Goal: Answer question/provide support: Share knowledge or assist other users

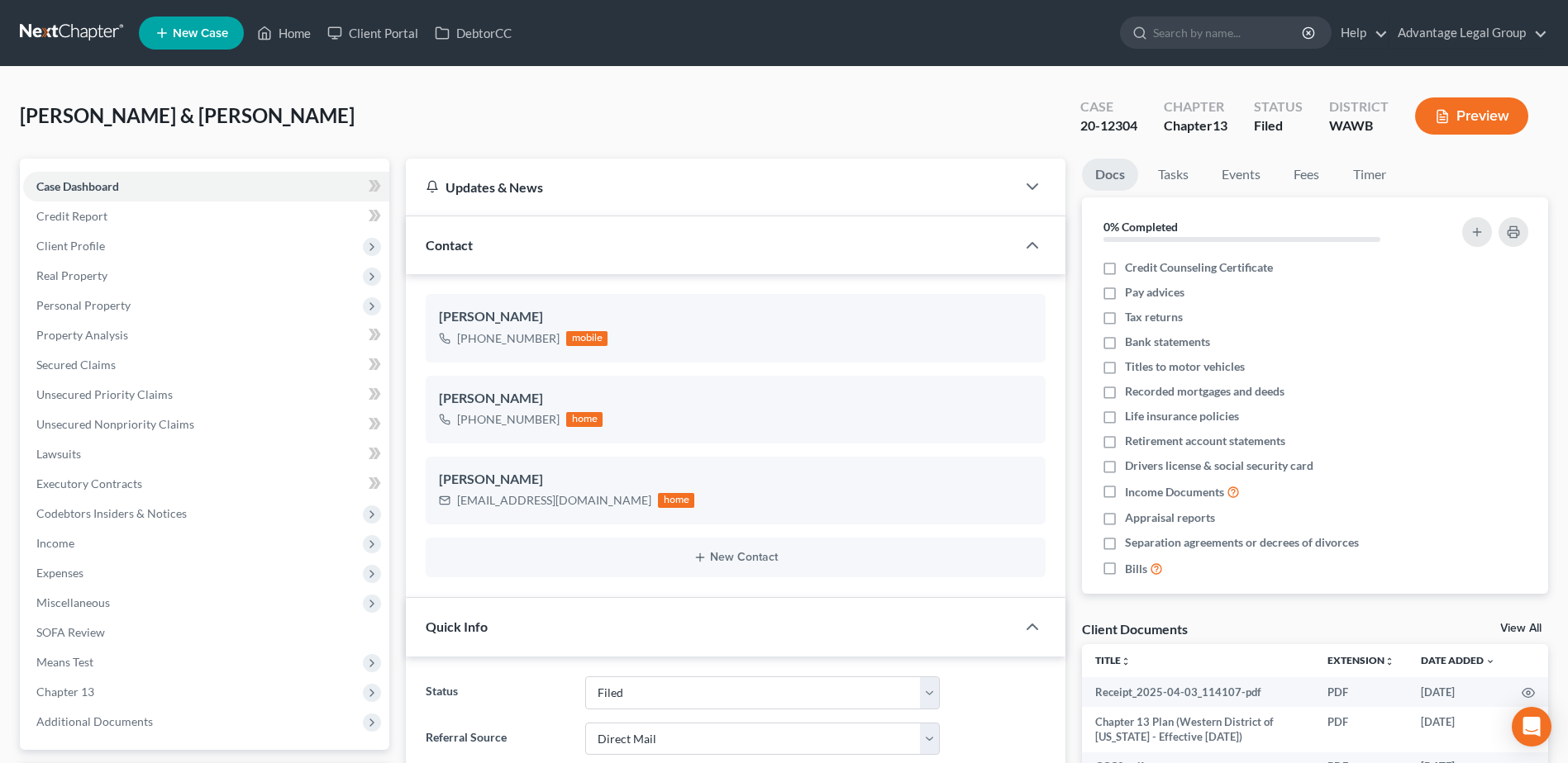
select select "6"
select select "2"
select select "0"
drag, startPoint x: 293, startPoint y: 32, endPoint x: 363, endPoint y: 153, distance: 139.8
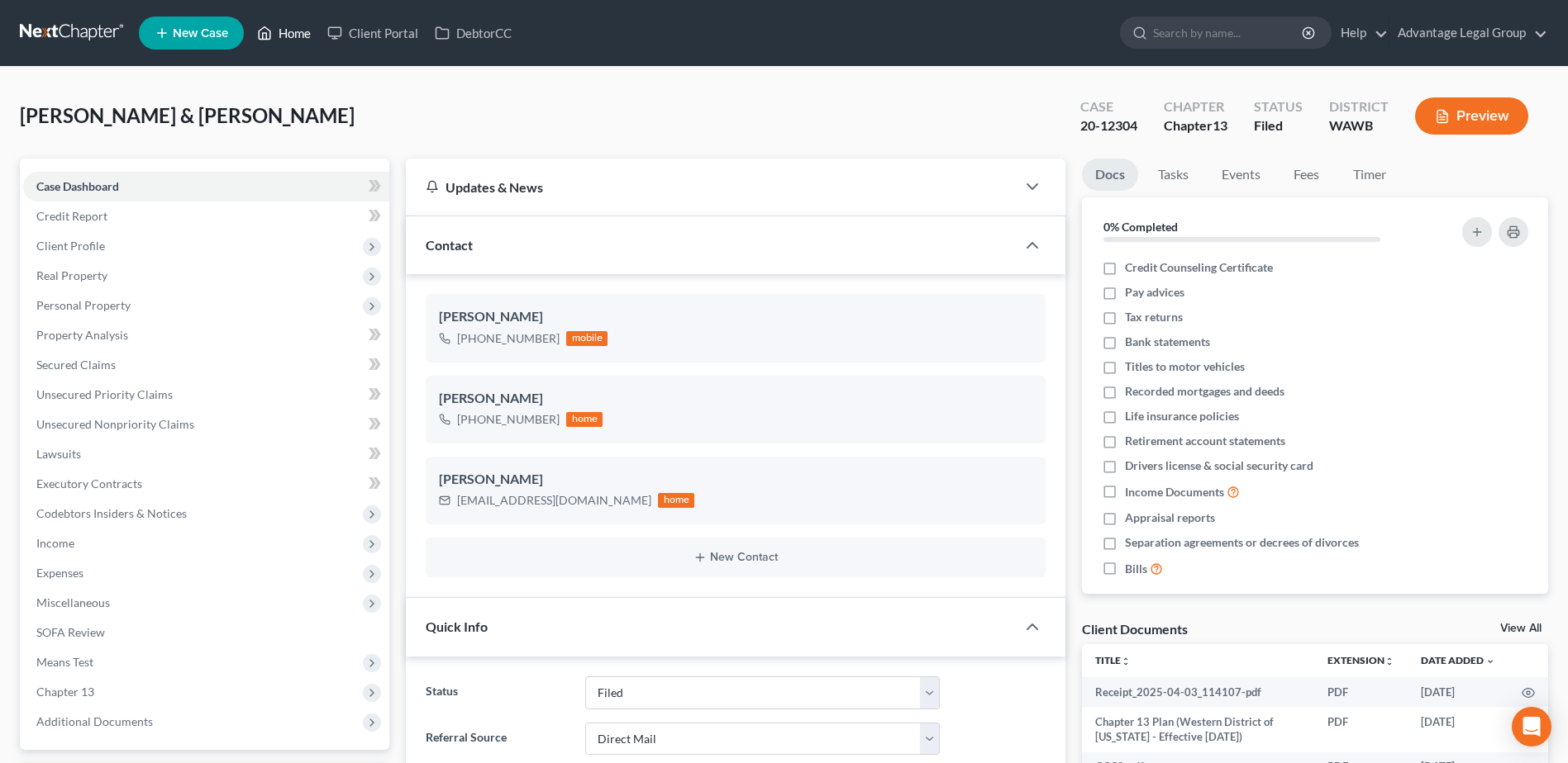
click at [293, 32] on link "Home" at bounding box center [284, 33] width 70 height 30
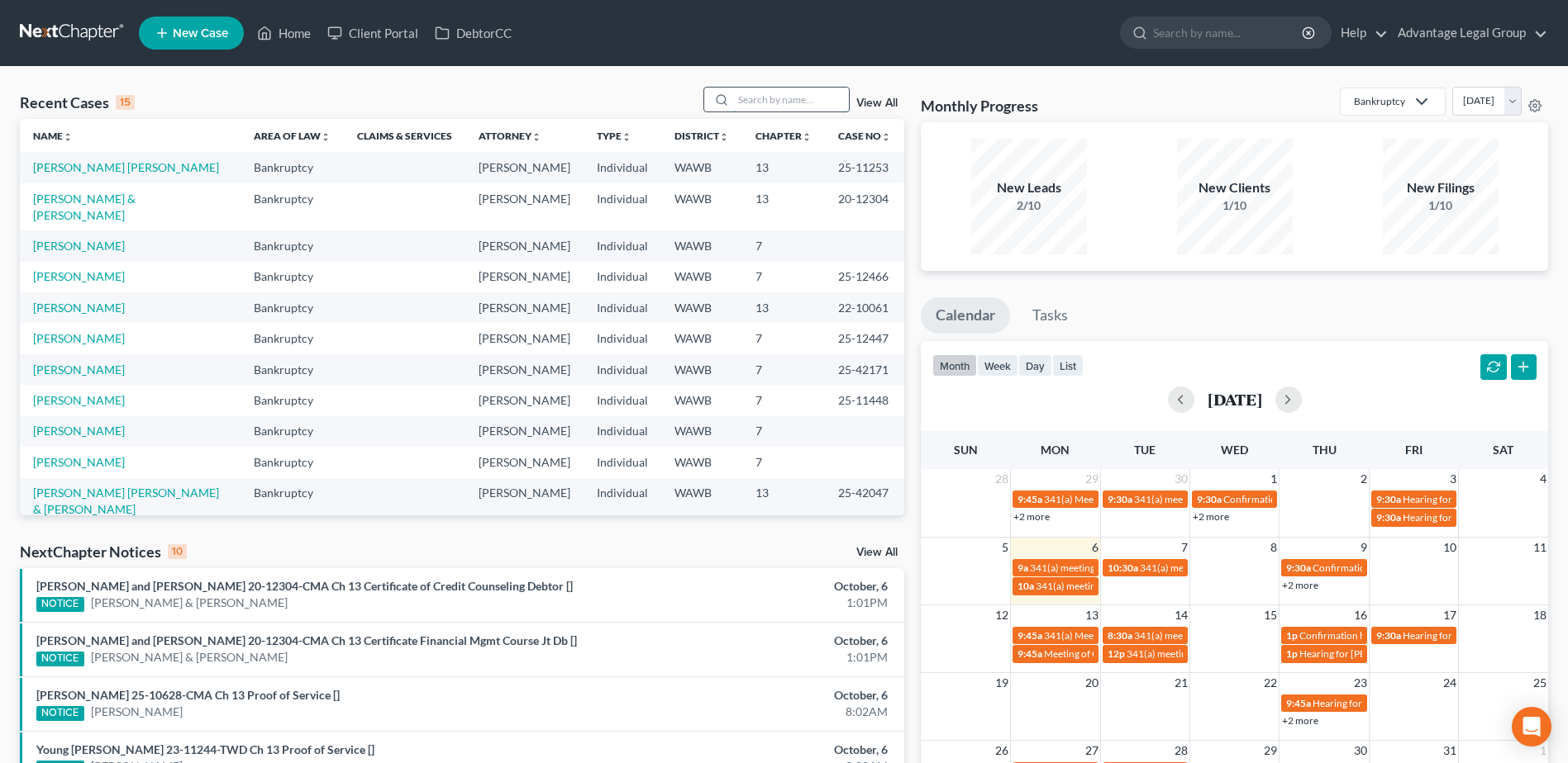
click at [758, 98] on input "search" at bounding box center [790, 100] width 115 height 24
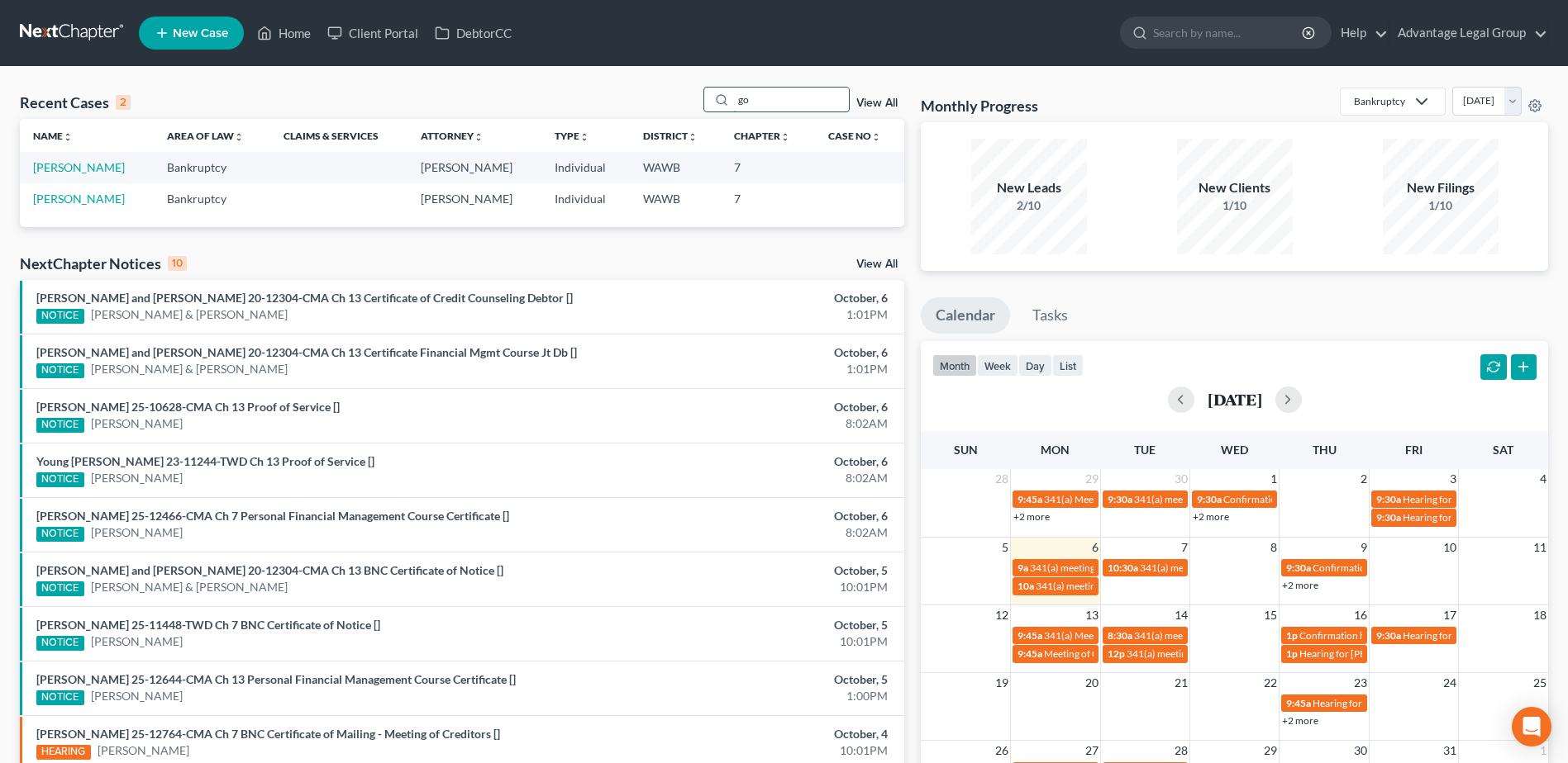
type input "g"
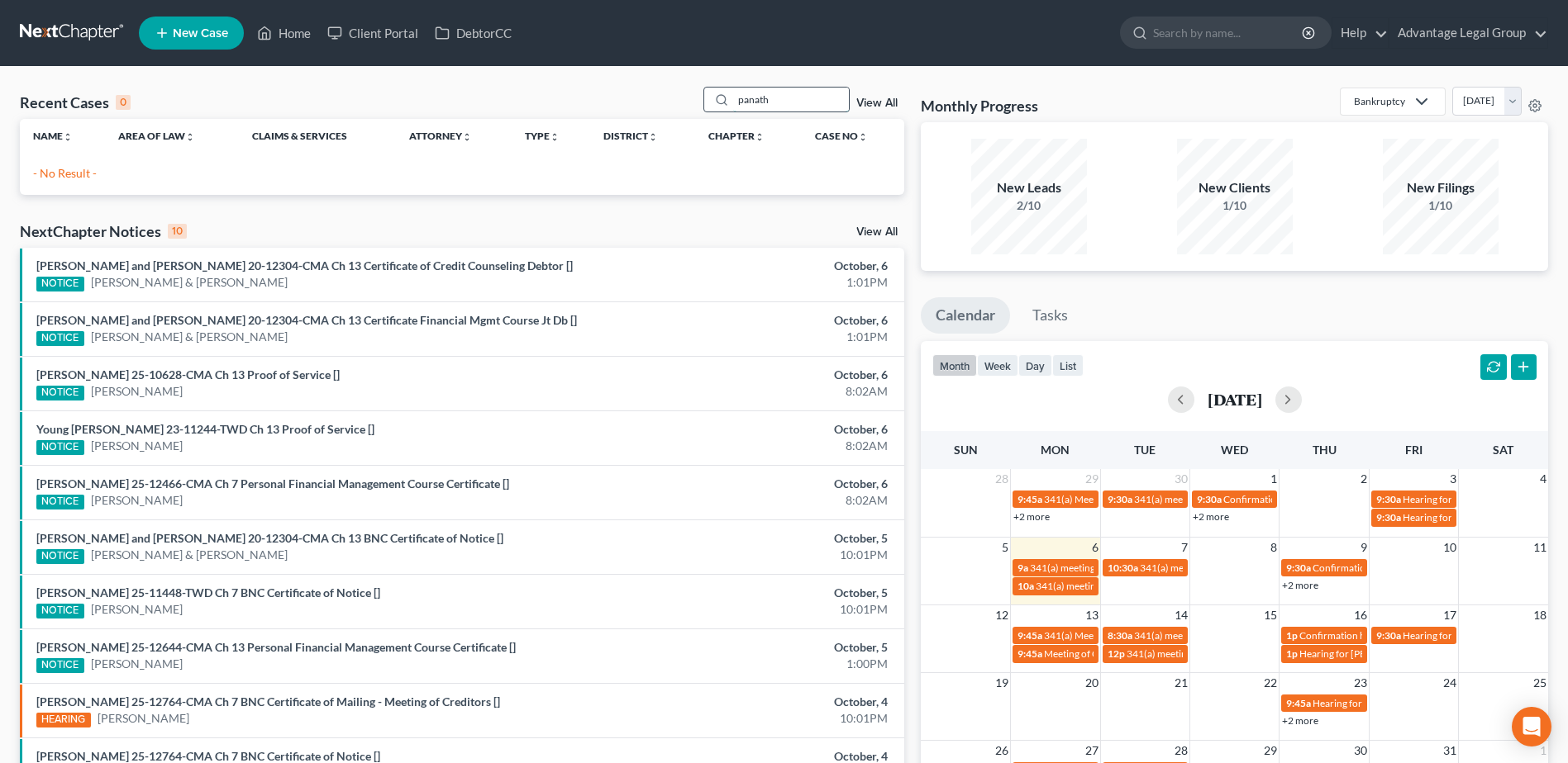
type input "panath"
drag, startPoint x: 289, startPoint y: 36, endPoint x: 292, endPoint y: 48, distance: 12.4
click at [289, 36] on link "Home" at bounding box center [284, 33] width 70 height 30
click at [297, 39] on link "Home" at bounding box center [284, 33] width 70 height 30
click at [299, 33] on link "Home" at bounding box center [284, 33] width 70 height 30
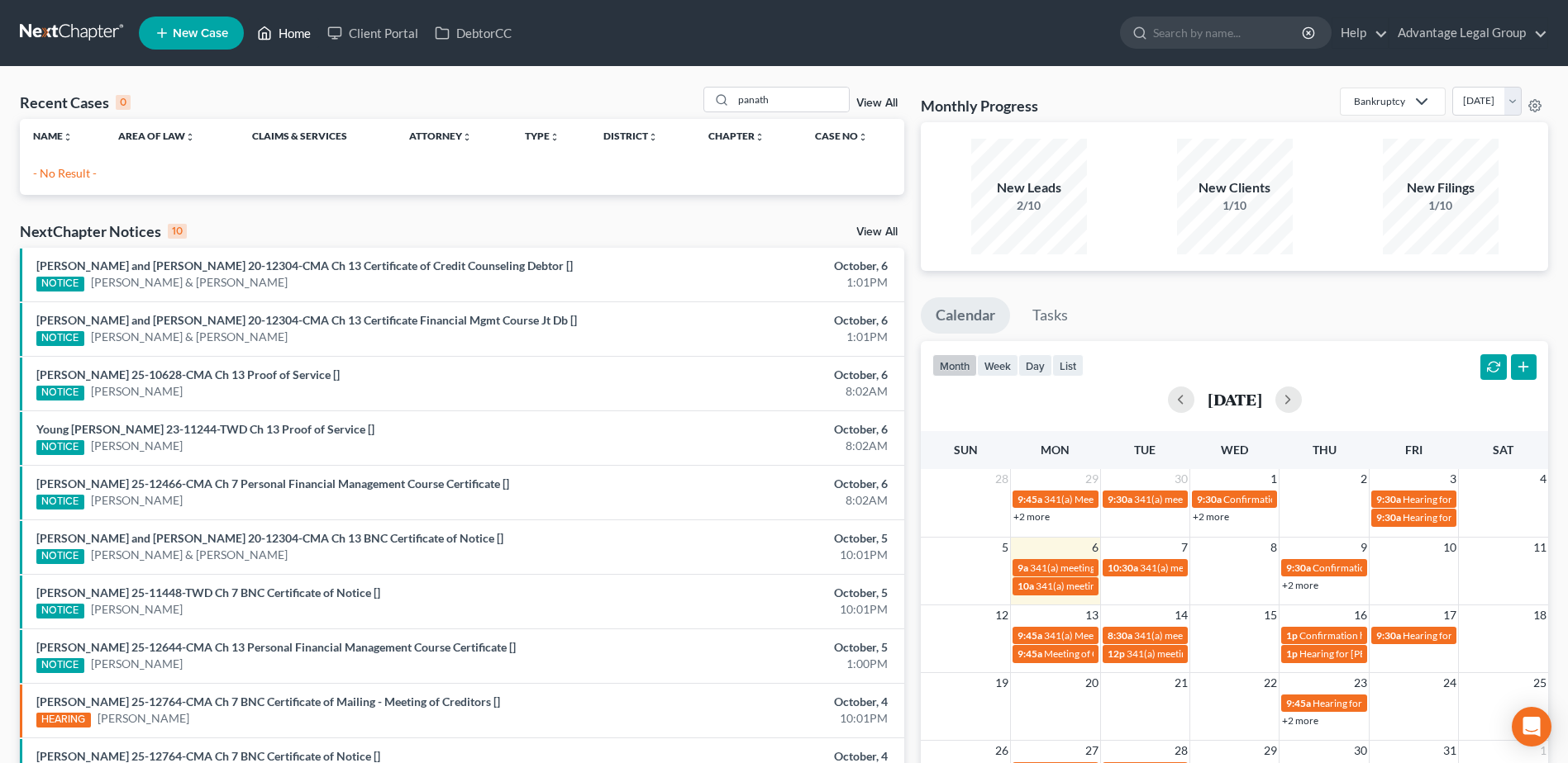
click at [289, 33] on link "Home" at bounding box center [284, 33] width 70 height 30
click at [289, 29] on link "Home" at bounding box center [284, 33] width 70 height 30
click at [292, 28] on link "Home" at bounding box center [284, 33] width 70 height 30
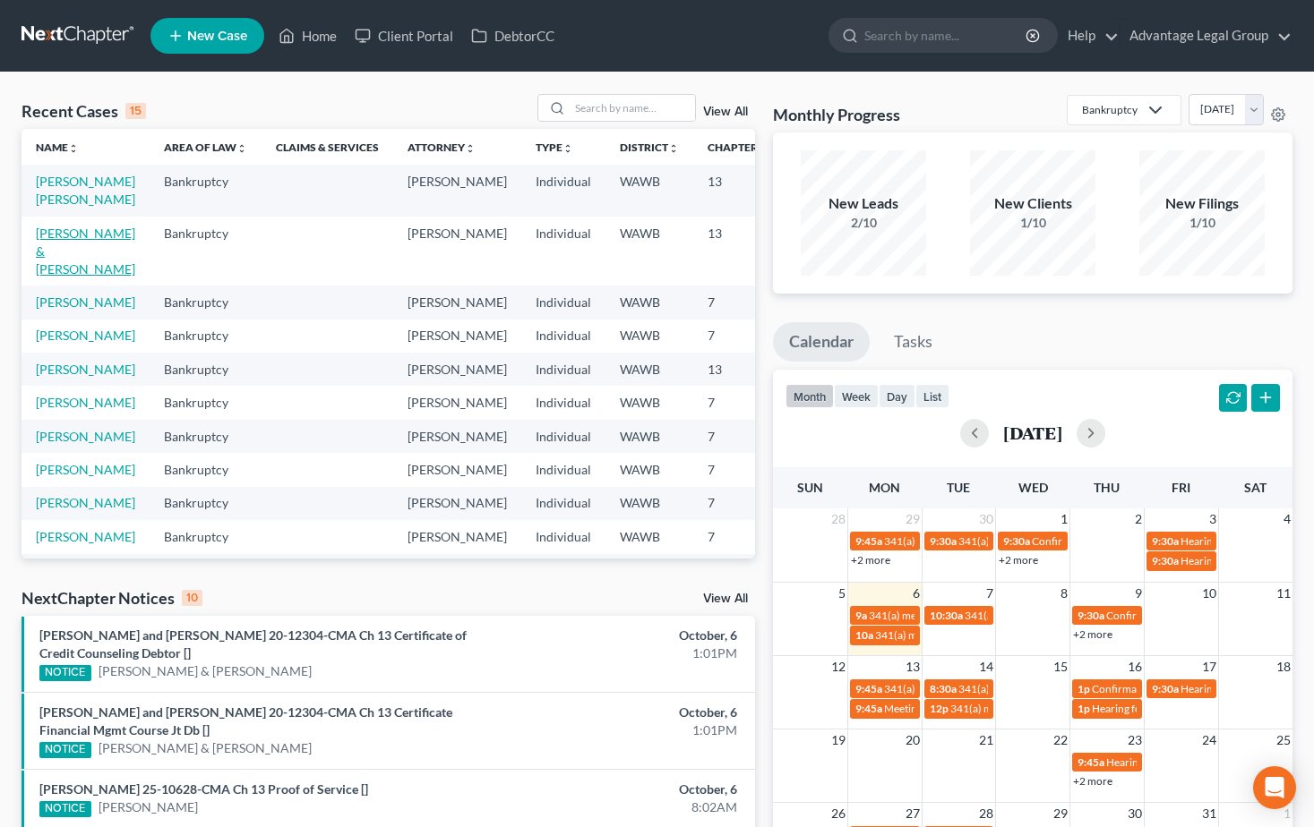
click at [55, 264] on link "[PERSON_NAME] & [PERSON_NAME]" at bounding box center [85, 251] width 99 height 51
select select "2"
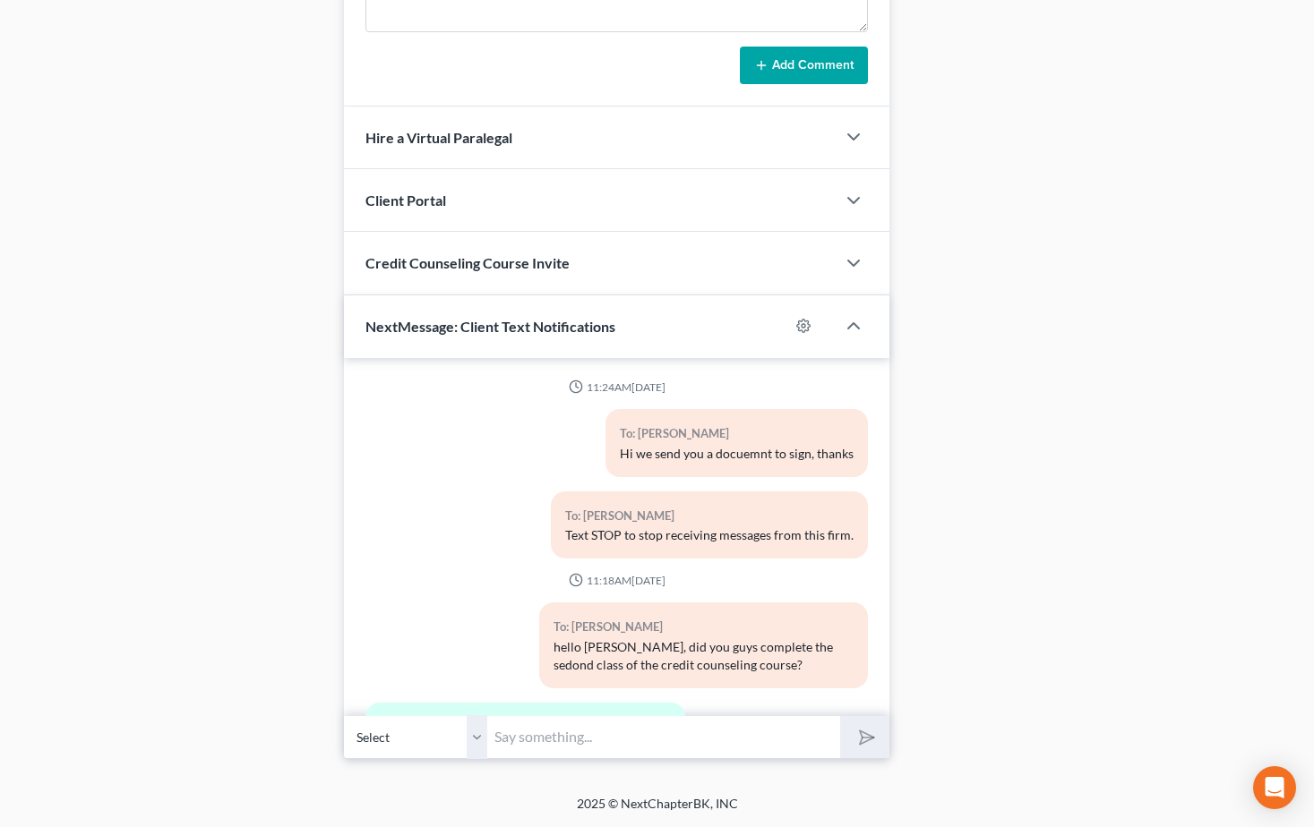
scroll to position [810, 0]
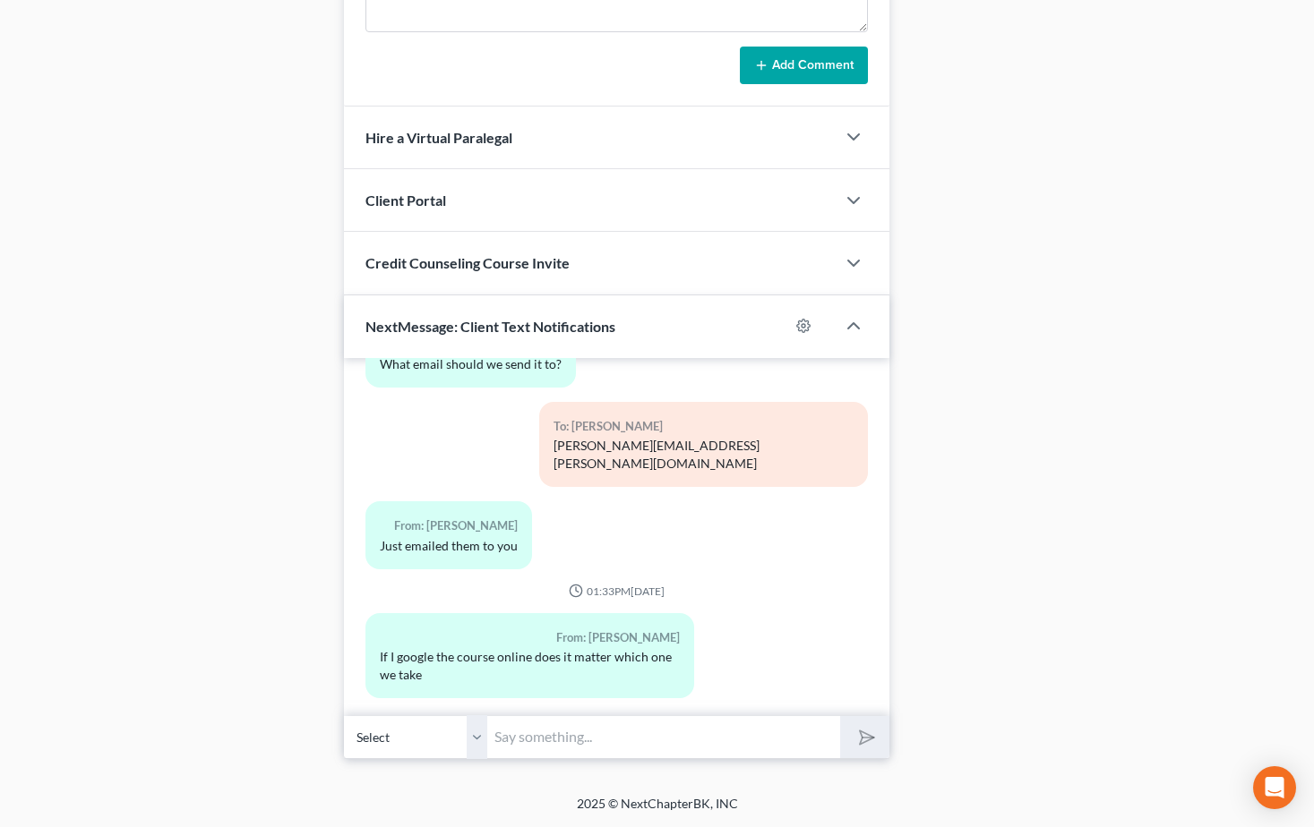
click at [557, 735] on input "text" at bounding box center [663, 738] width 353 height 44
type input "What? I dont understand the question. I have the certificates for the financial…"
click at [840, 716] on button "submit" at bounding box center [864, 737] width 49 height 42
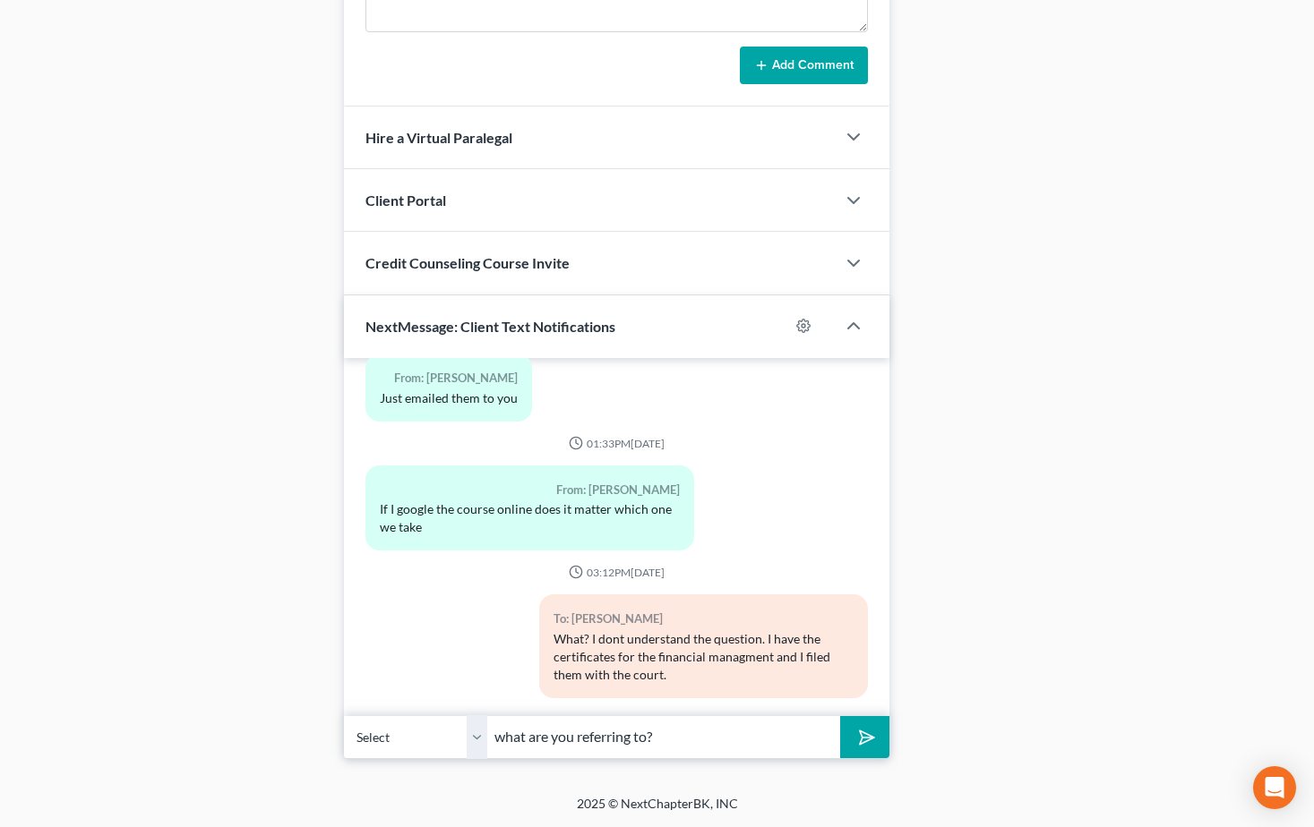
type input "what are you referring to?"
click at [840, 716] on button "submit" at bounding box center [864, 737] width 49 height 42
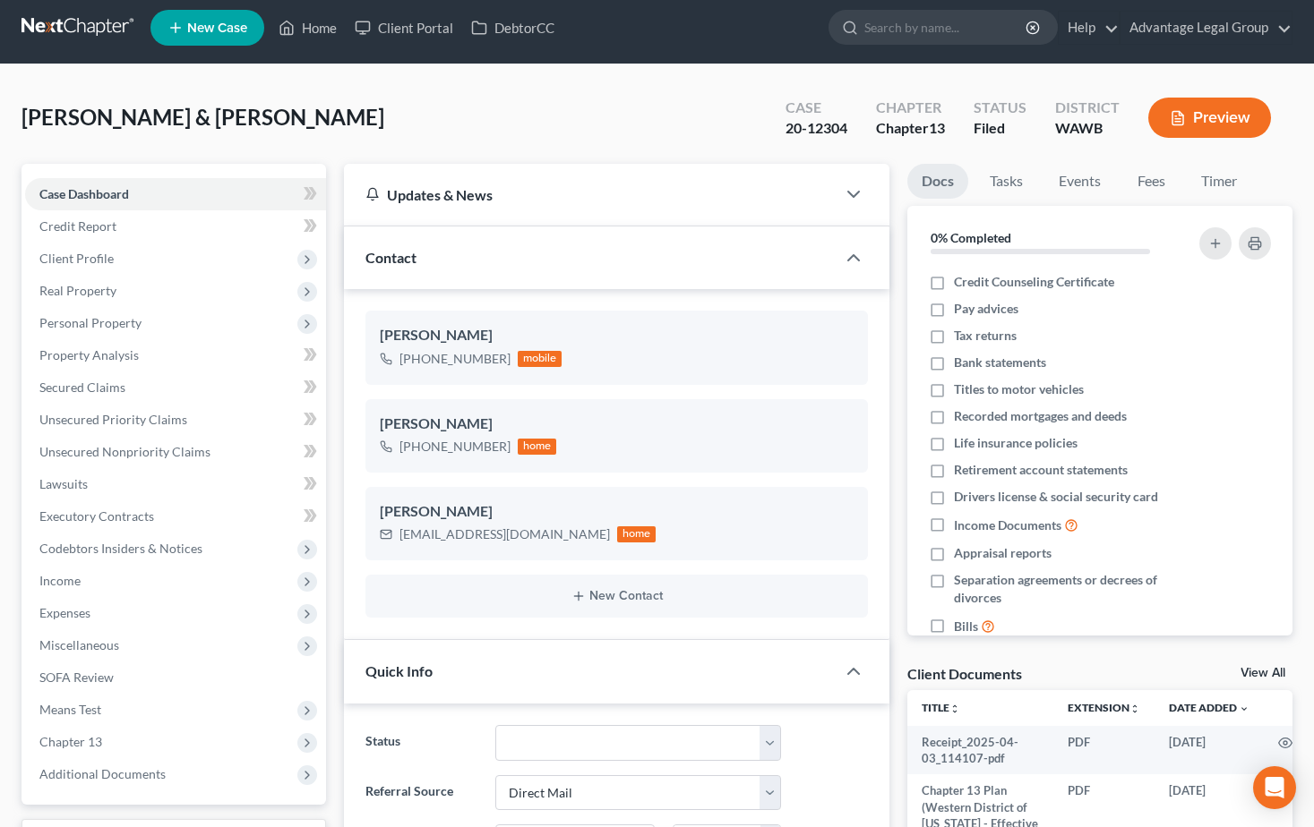
scroll to position [0, 0]
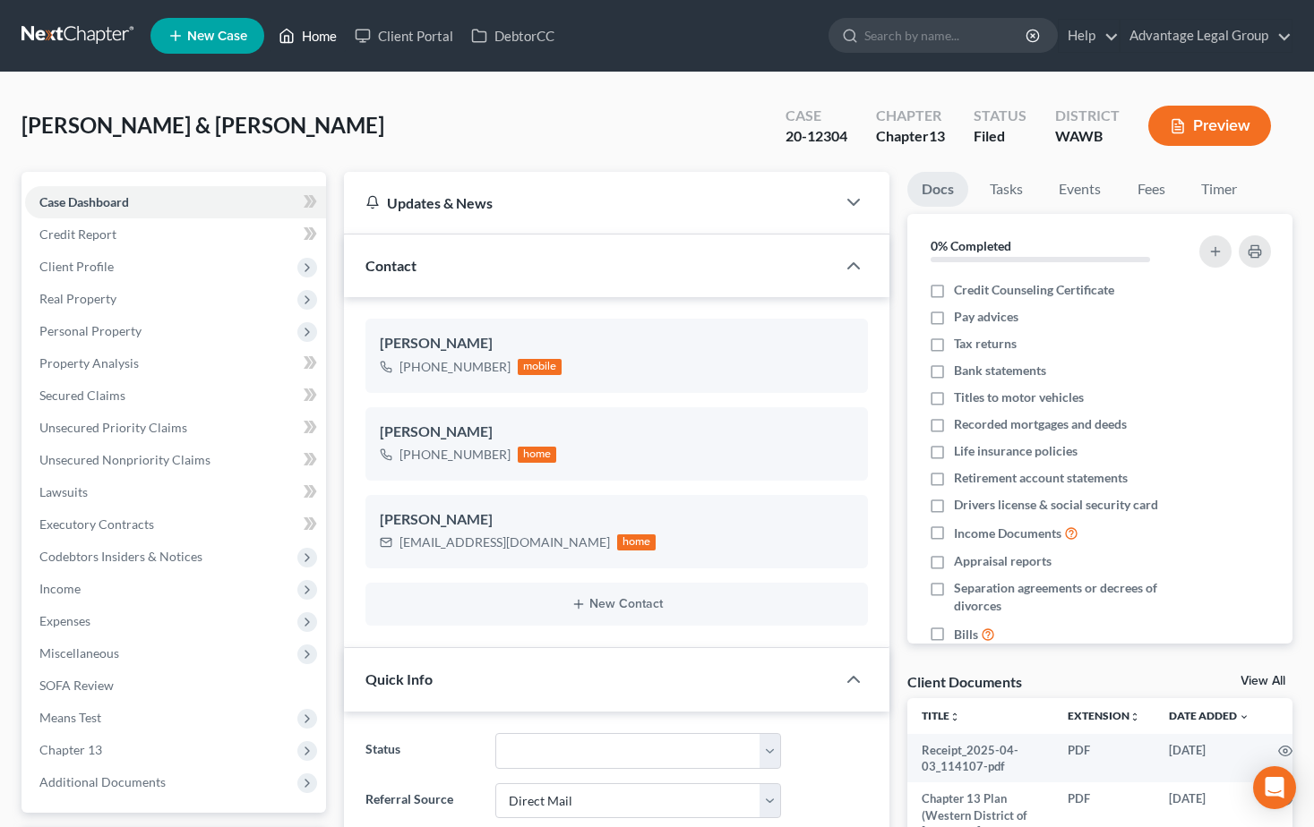
click at [313, 37] on link "Home" at bounding box center [308, 36] width 76 height 32
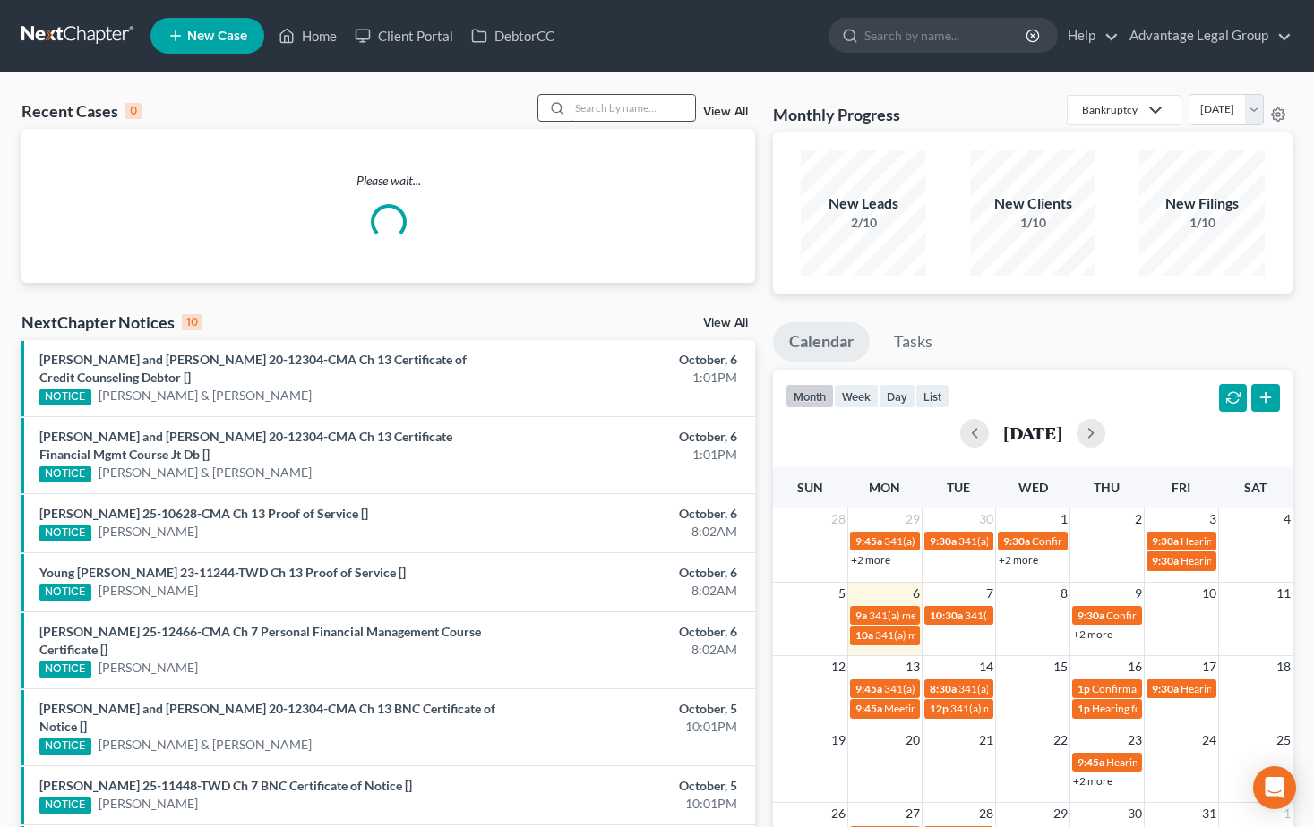
click at [608, 113] on input "search" at bounding box center [632, 108] width 125 height 26
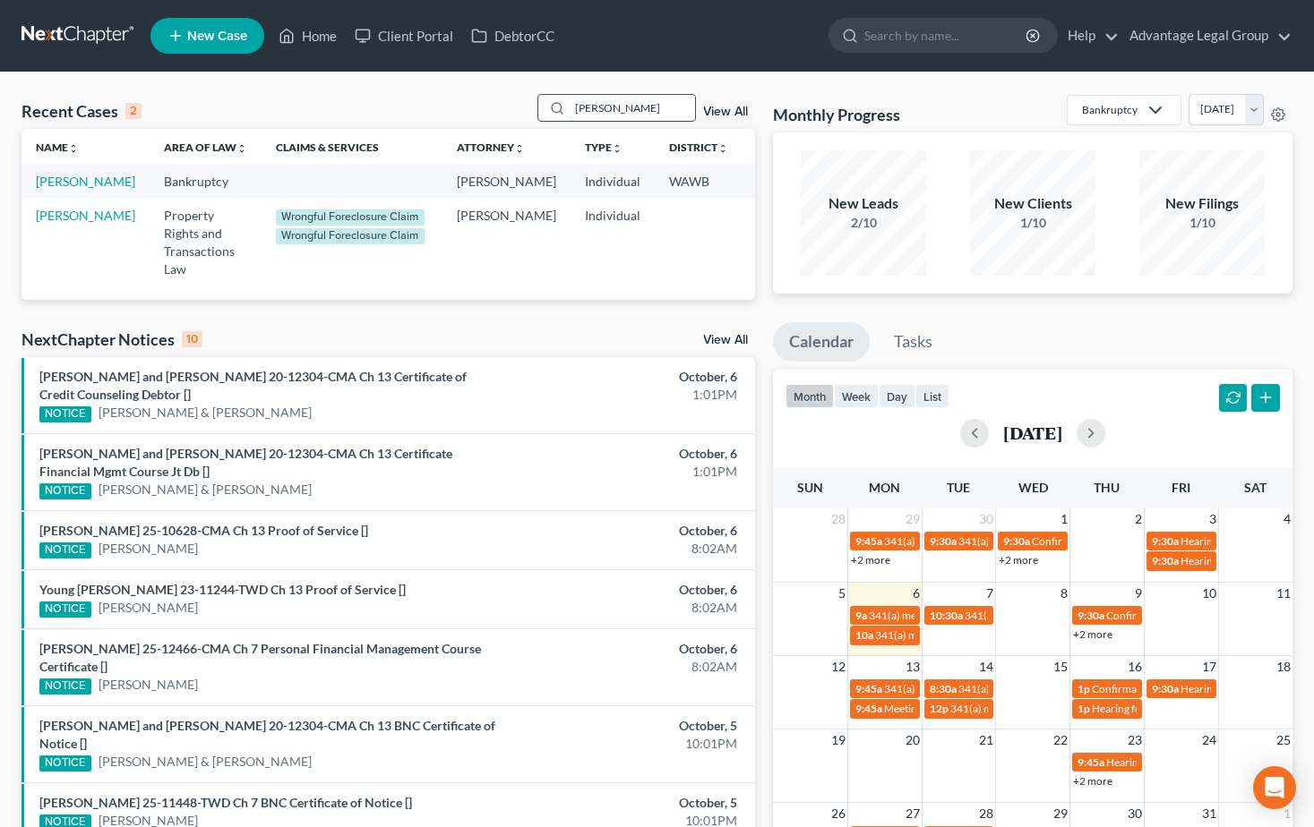
type input "[PERSON_NAME]"
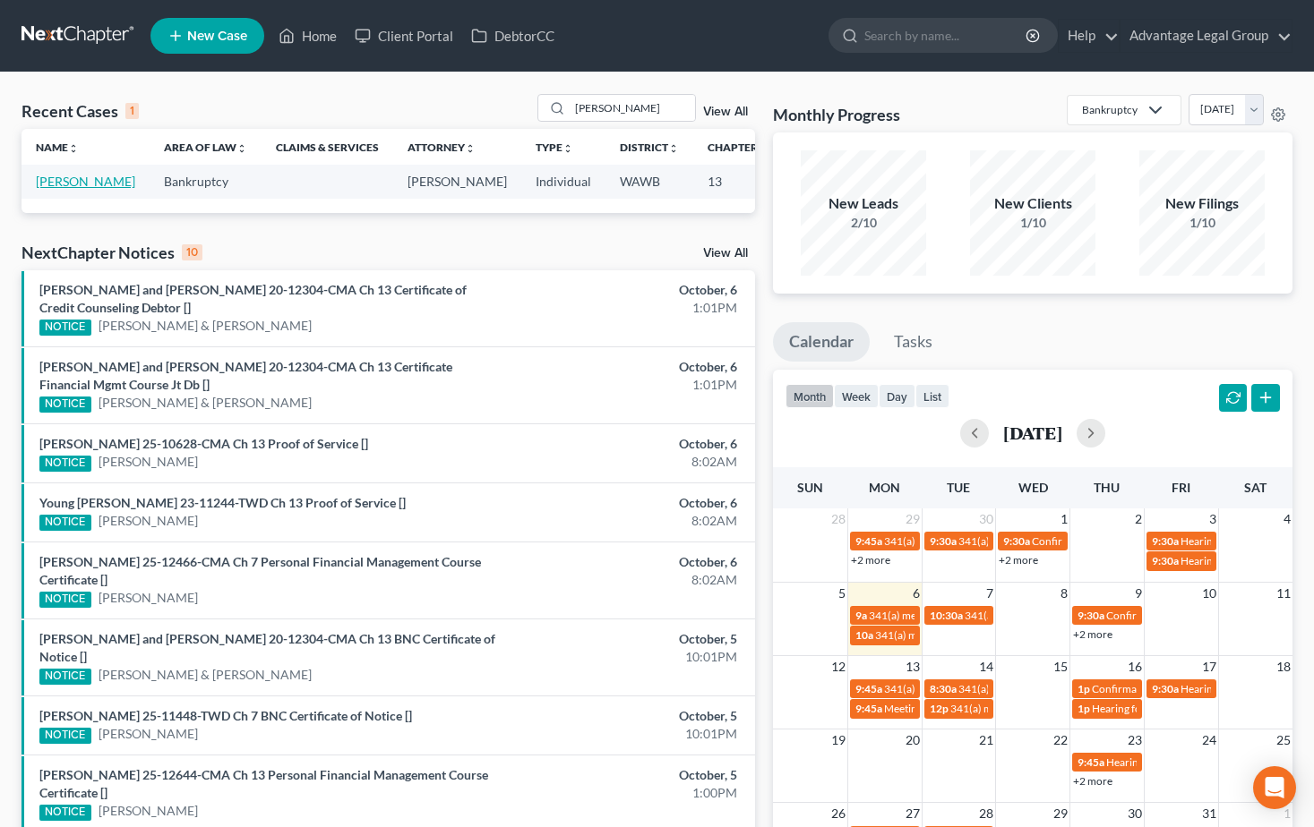
click at [43, 184] on link "[PERSON_NAME]" at bounding box center [85, 181] width 99 height 15
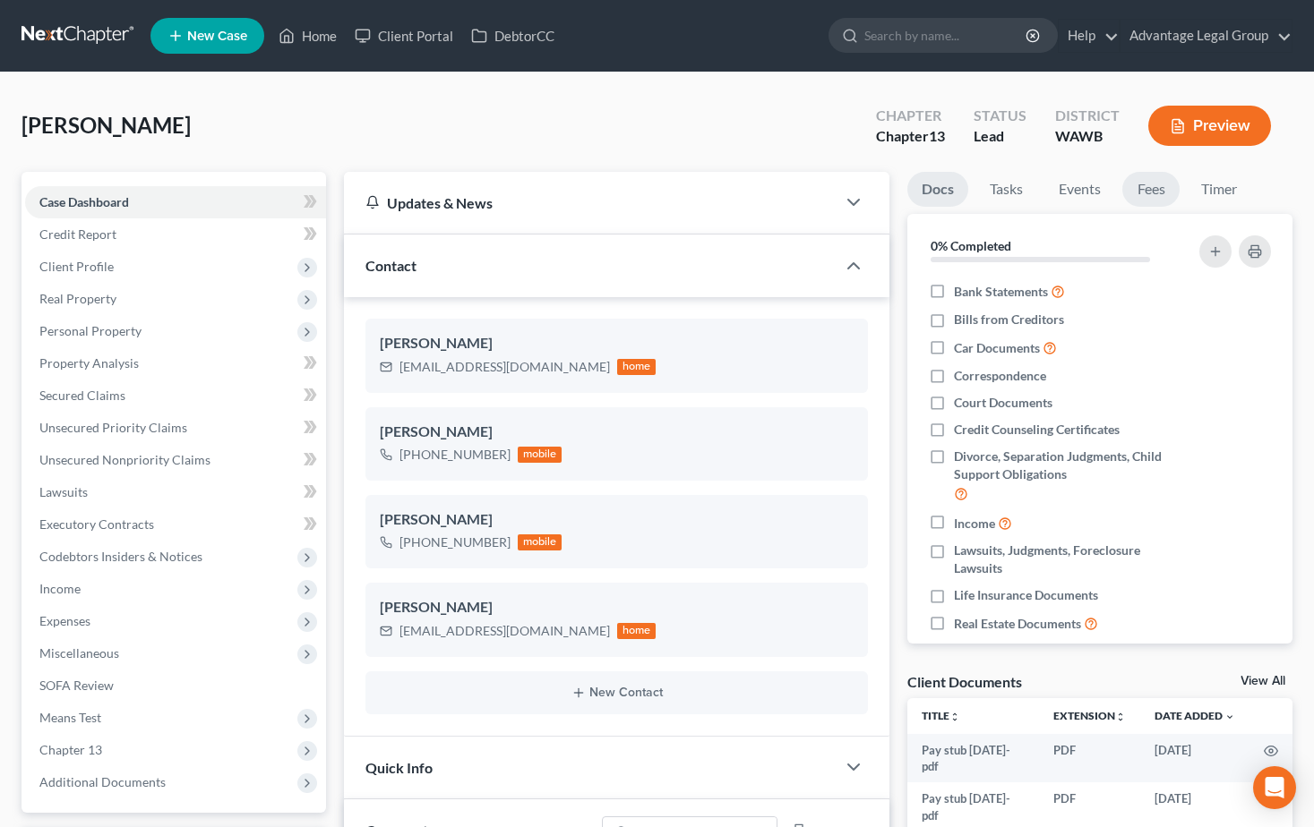
click at [1155, 187] on link "Fees" at bounding box center [1150, 189] width 57 height 35
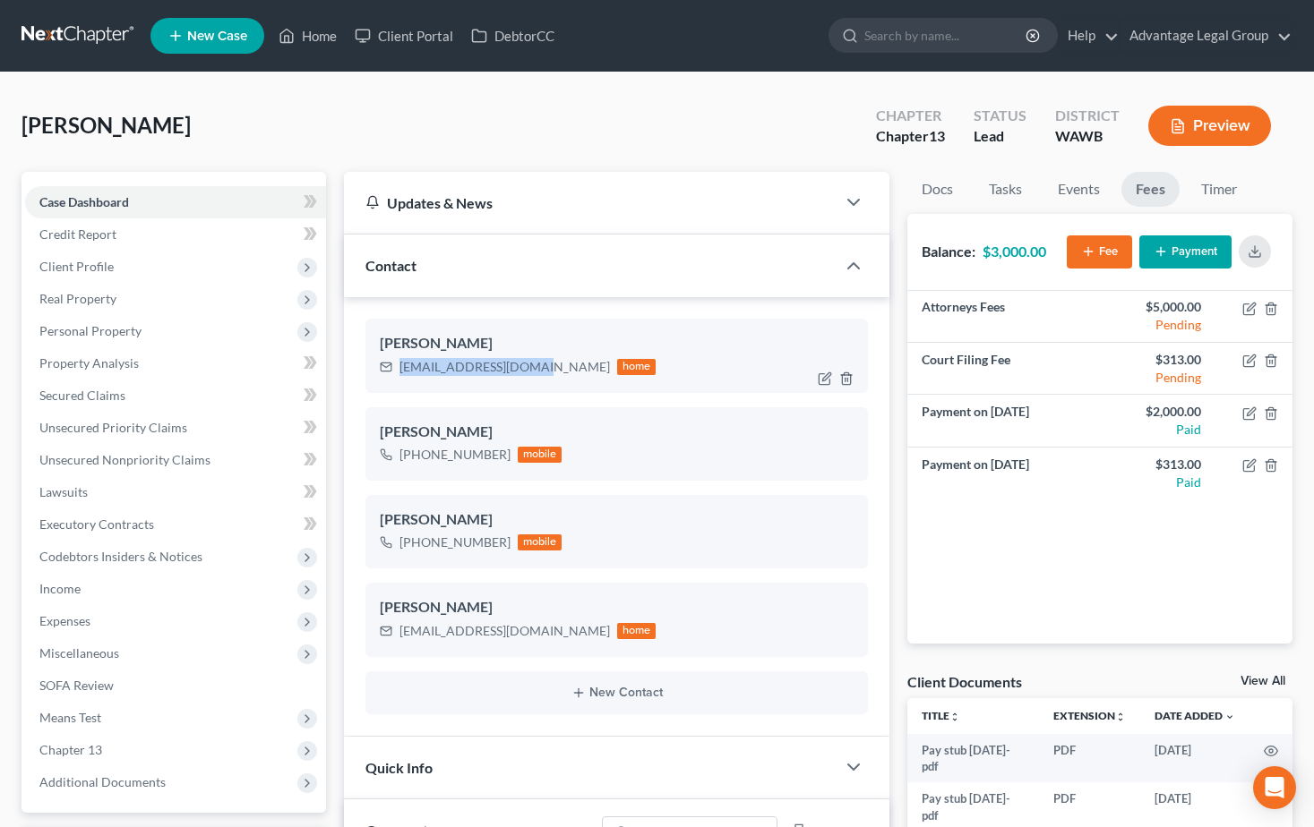
drag, startPoint x: 399, startPoint y: 369, endPoint x: 545, endPoint y: 386, distance: 147.9
click at [545, 386] on div "[PERSON_NAME] [EMAIL_ADDRESS][DOMAIN_NAME] home" at bounding box center [616, 355] width 503 height 73
copy div "[EMAIL_ADDRESS][DOMAIN_NAME]"
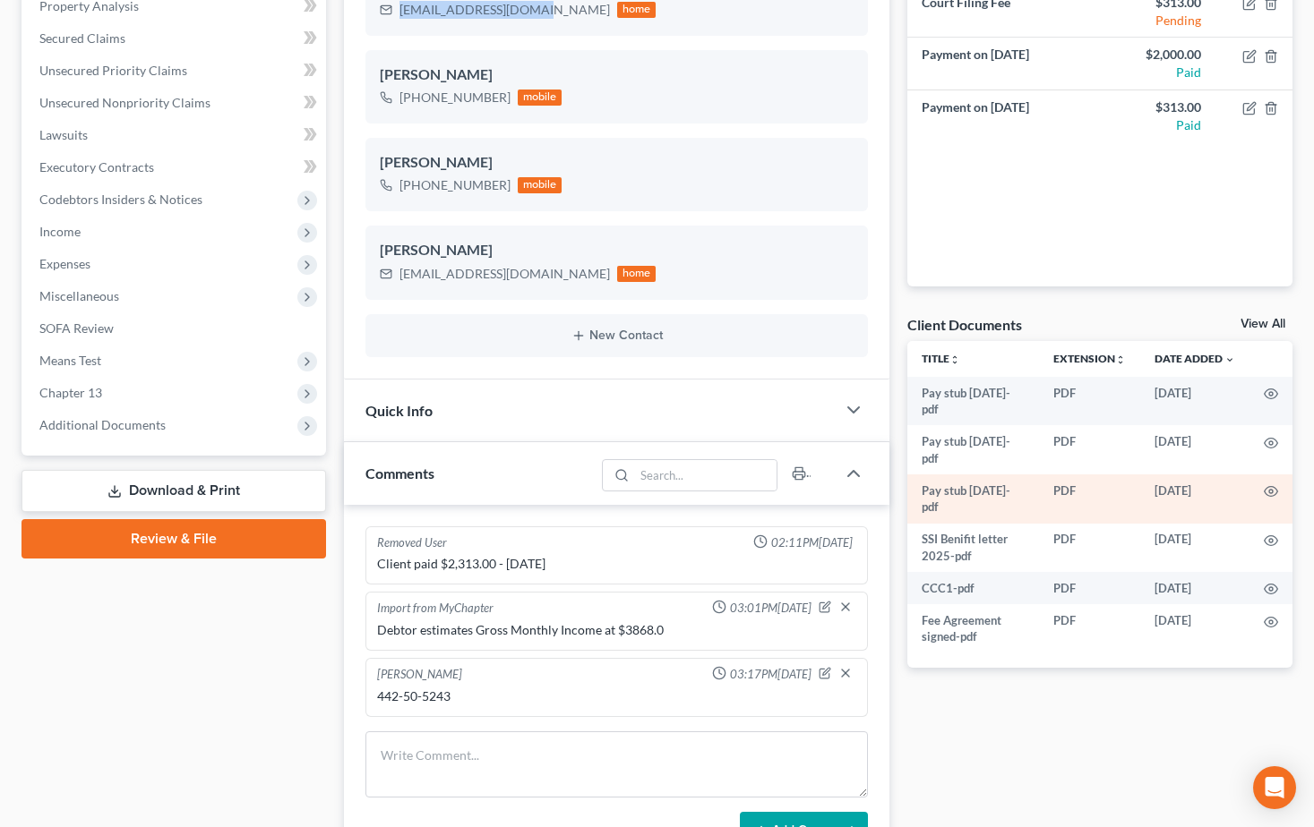
scroll to position [358, 0]
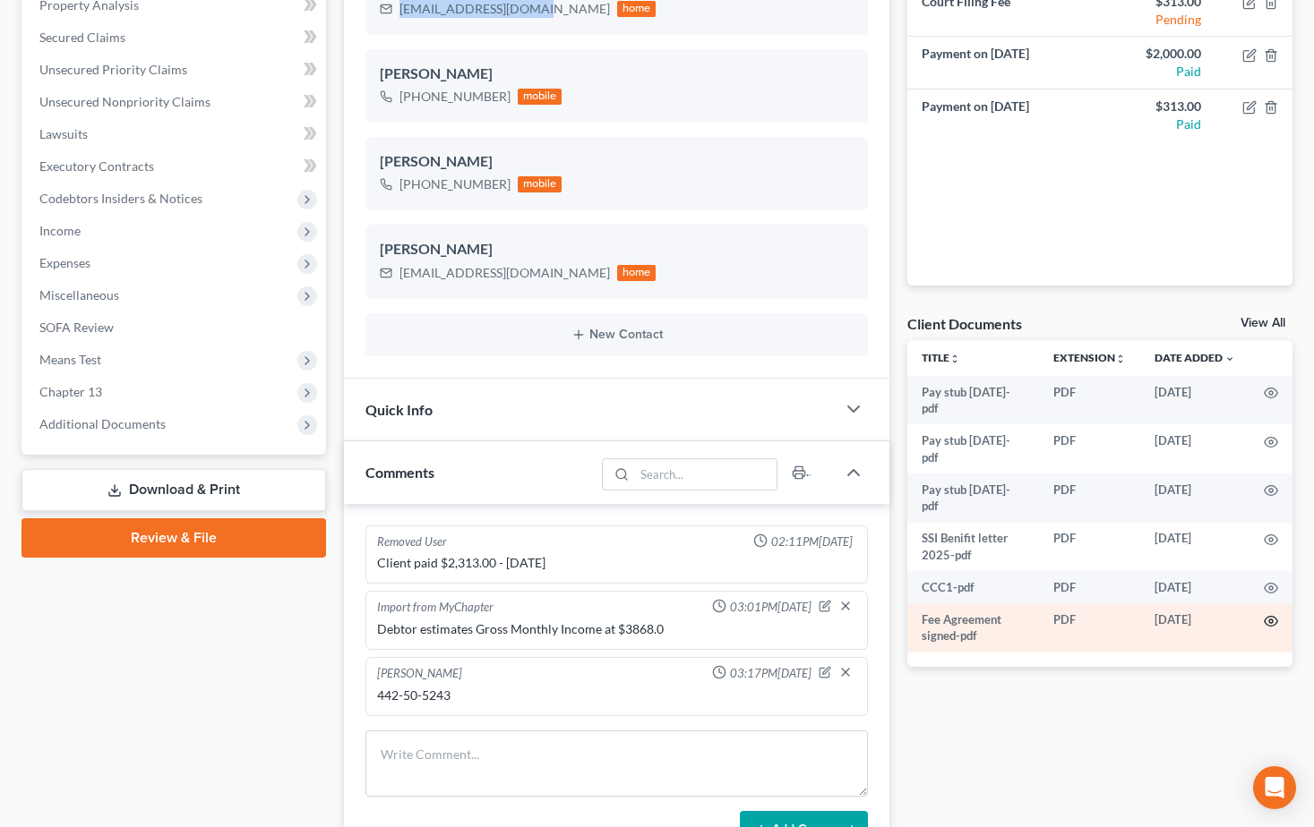
click at [1267, 620] on icon "button" at bounding box center [1271, 621] width 14 height 14
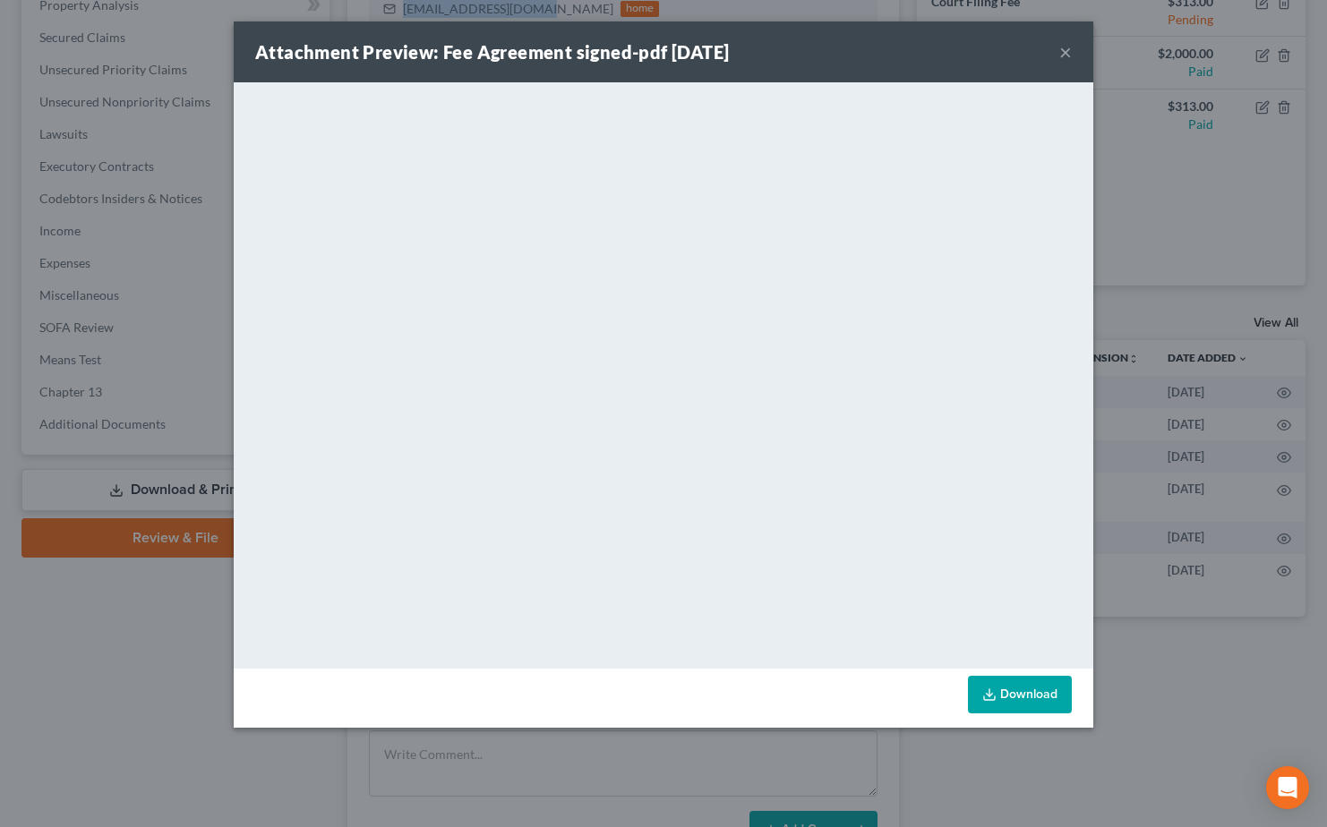
click at [1063, 51] on button "×" at bounding box center [1065, 51] width 13 height 21
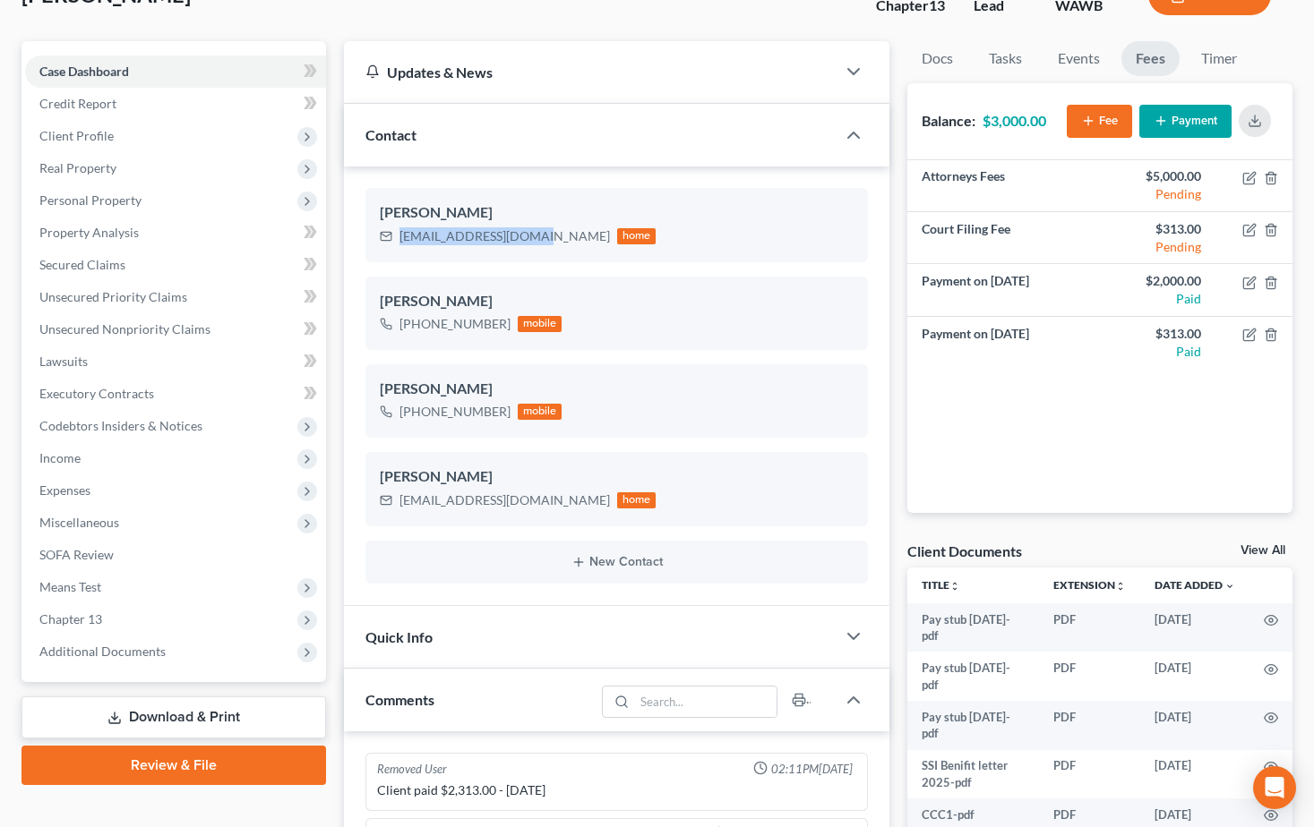
scroll to position [0, 0]
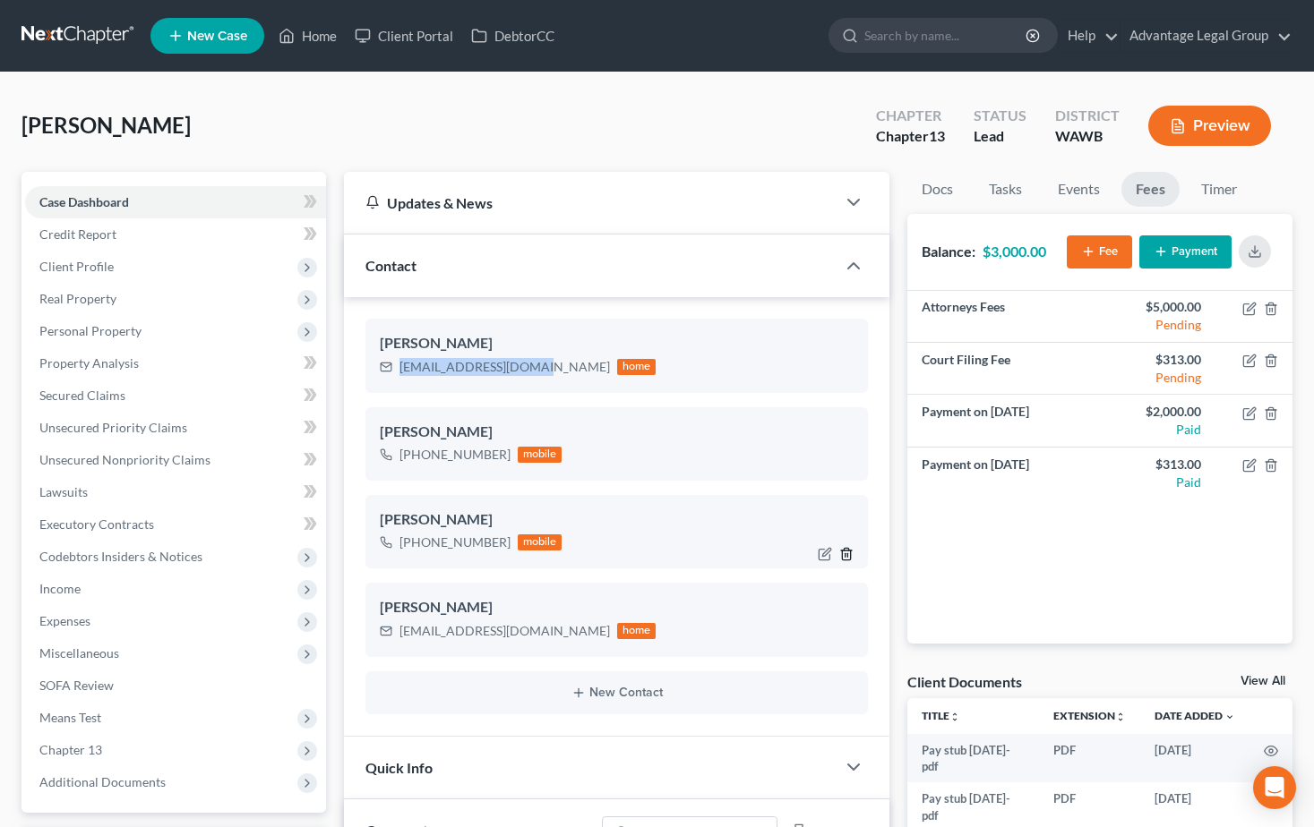
click at [848, 550] on icon "button" at bounding box center [846, 554] width 14 height 14
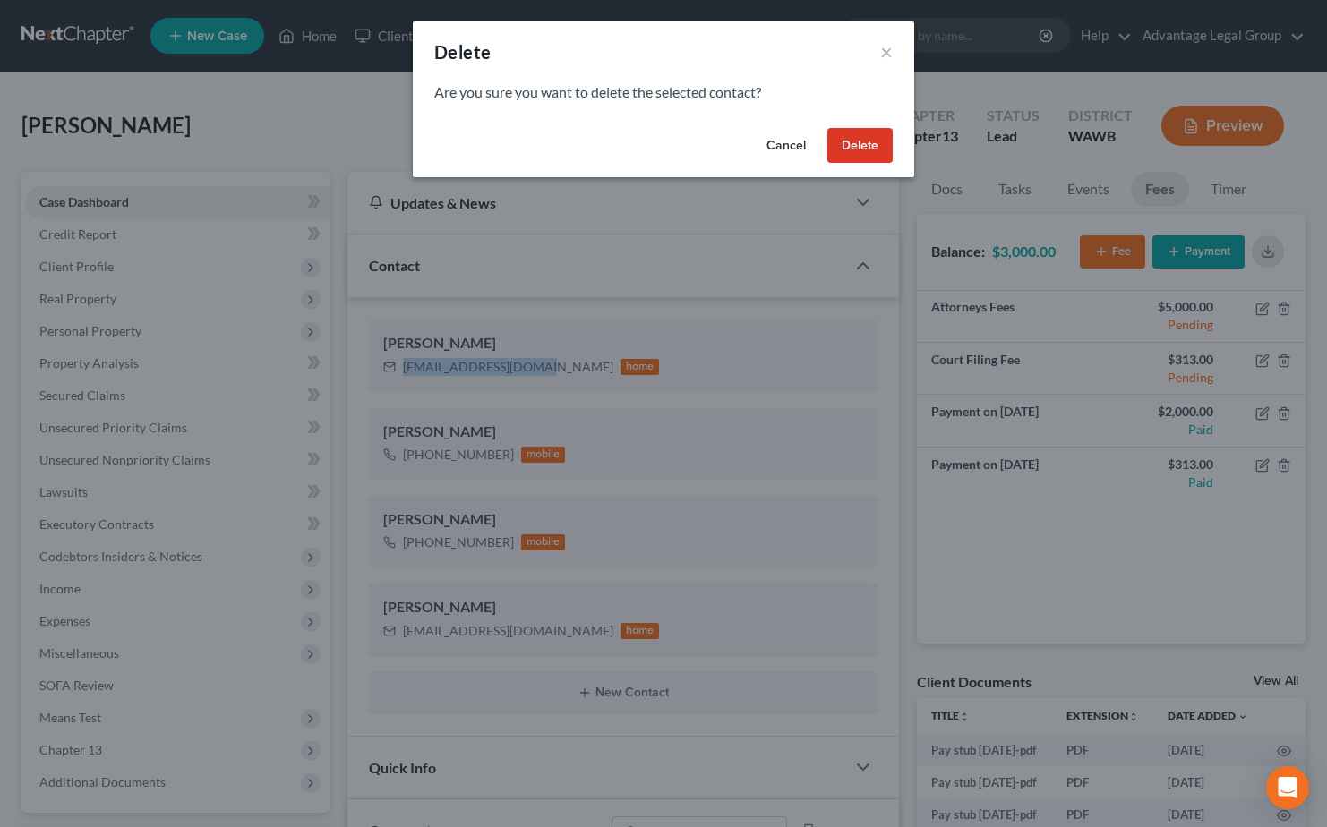
click at [856, 151] on button "Delete" at bounding box center [859, 146] width 65 height 36
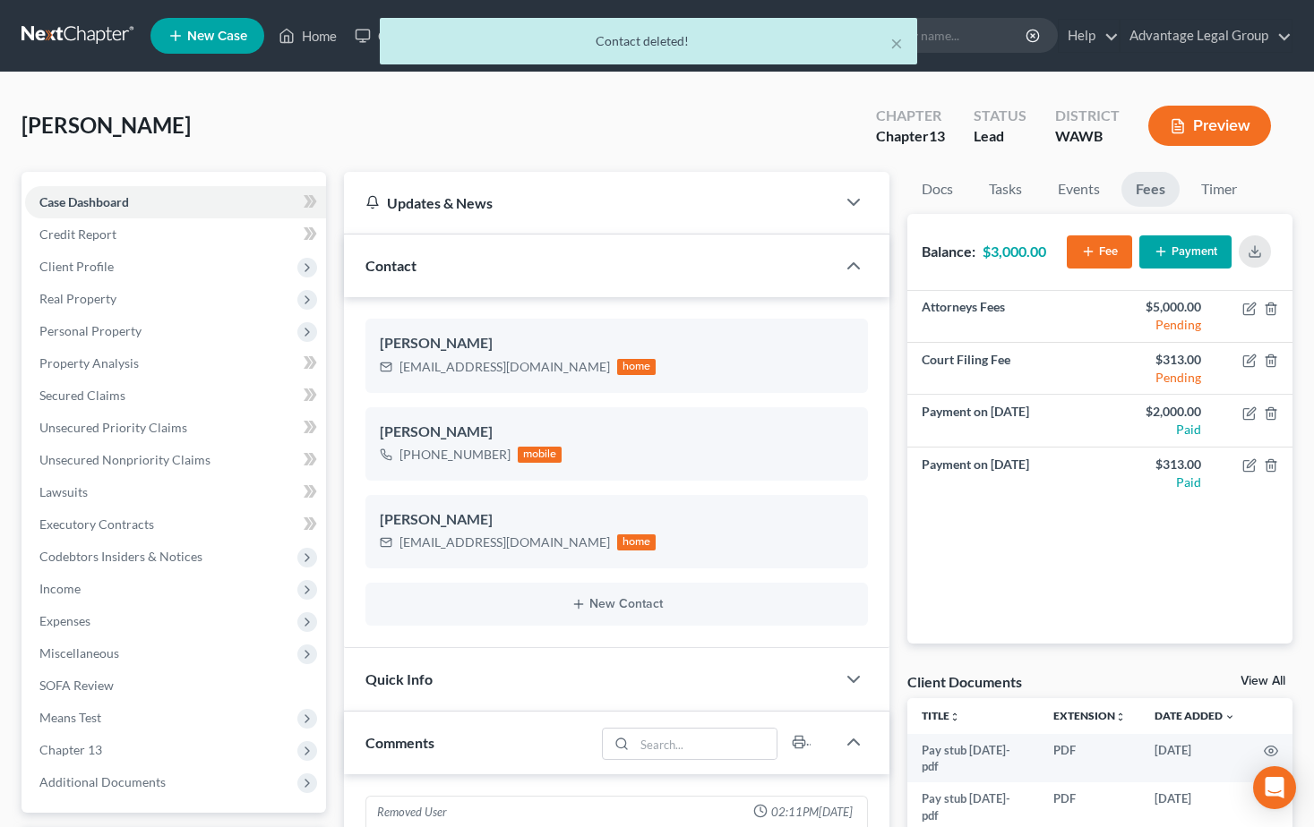
click at [382, 262] on span "Contact" at bounding box center [390, 265] width 51 height 17
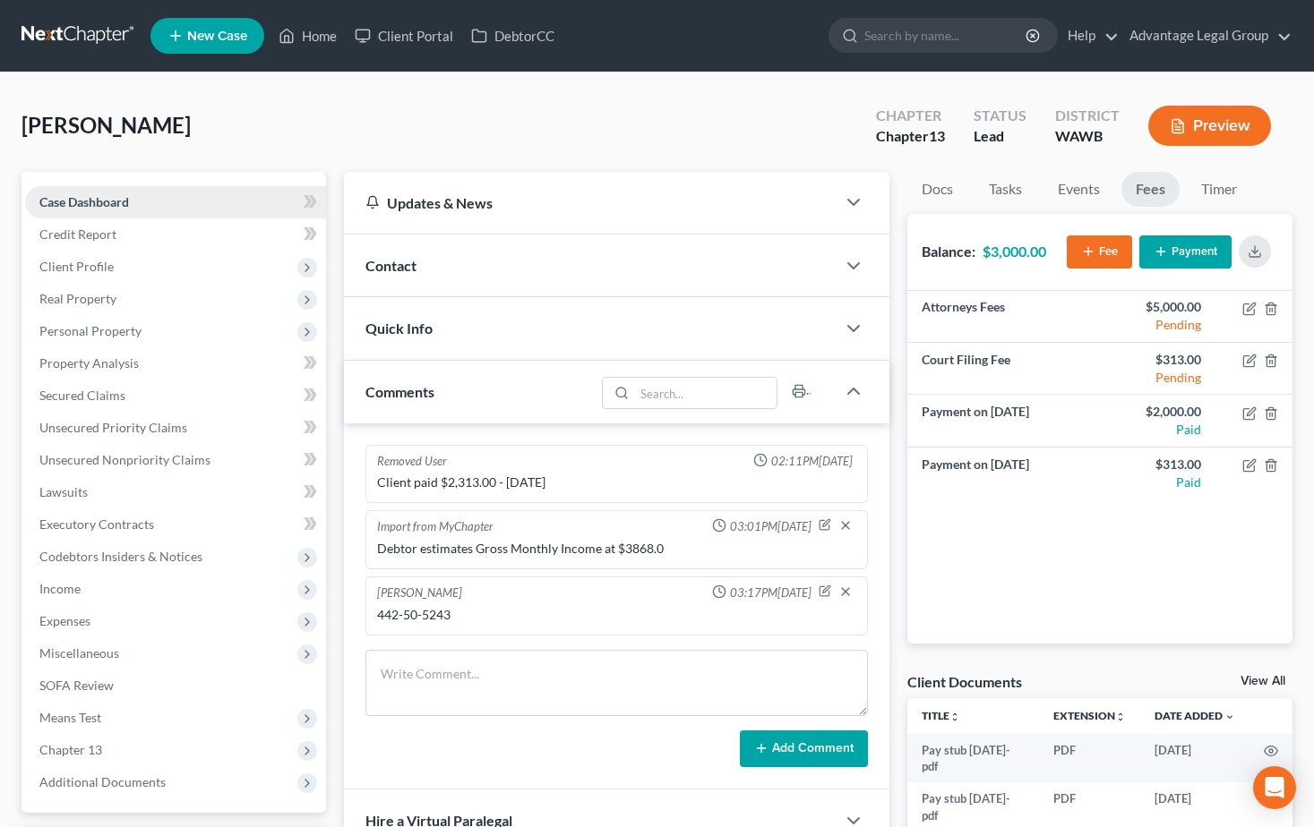
click at [99, 199] on span "Case Dashboard" at bounding box center [84, 201] width 90 height 15
click at [499, 272] on div "Contact" at bounding box center [590, 266] width 493 height 62
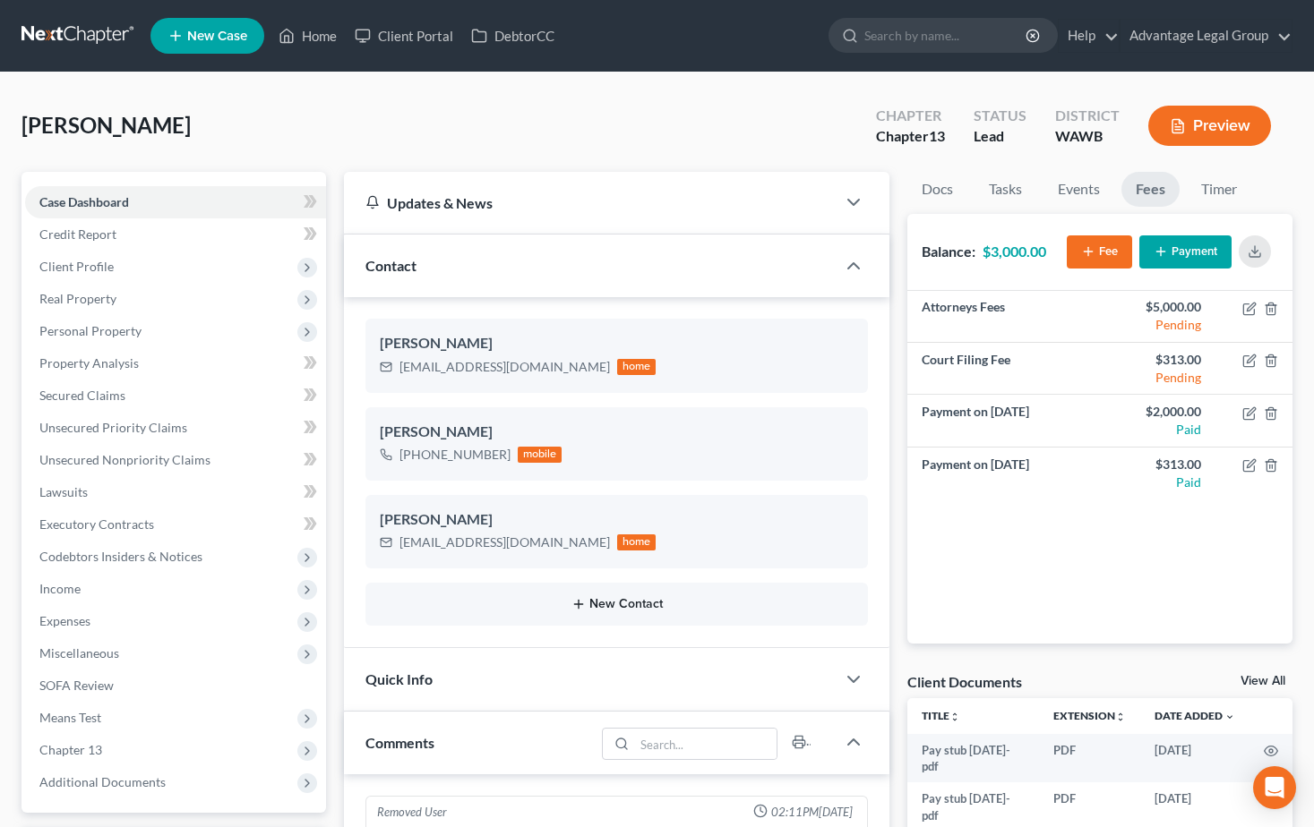
click at [642, 605] on button "New Contact" at bounding box center [617, 604] width 475 height 14
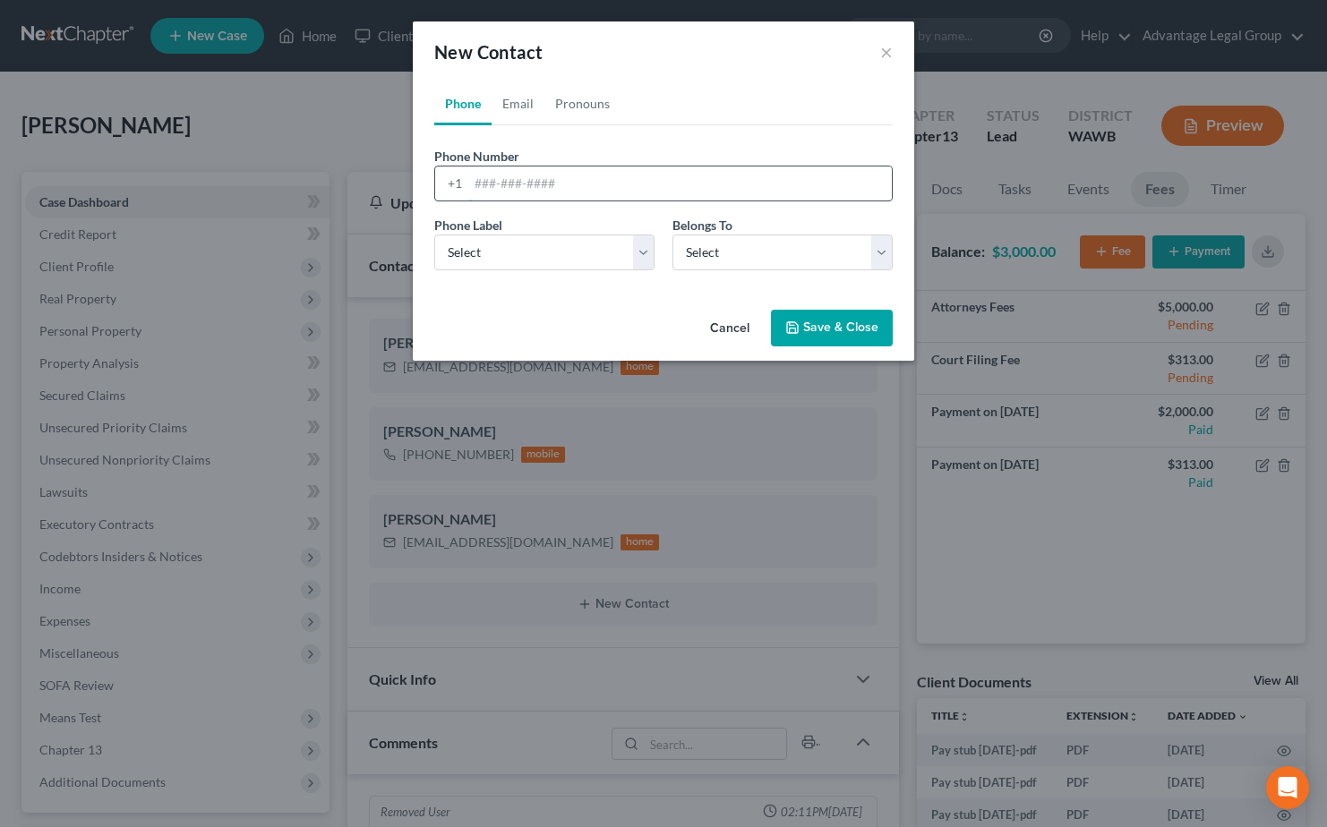
click at [535, 176] on input "tel" at bounding box center [680, 184] width 424 height 34
type input "3606540868"
click at [640, 256] on select "Select Mobile Home Work Other" at bounding box center [544, 253] width 220 height 36
select select "0"
click at [434, 235] on select "Select Mobile Home Work Other" at bounding box center [544, 253] width 220 height 36
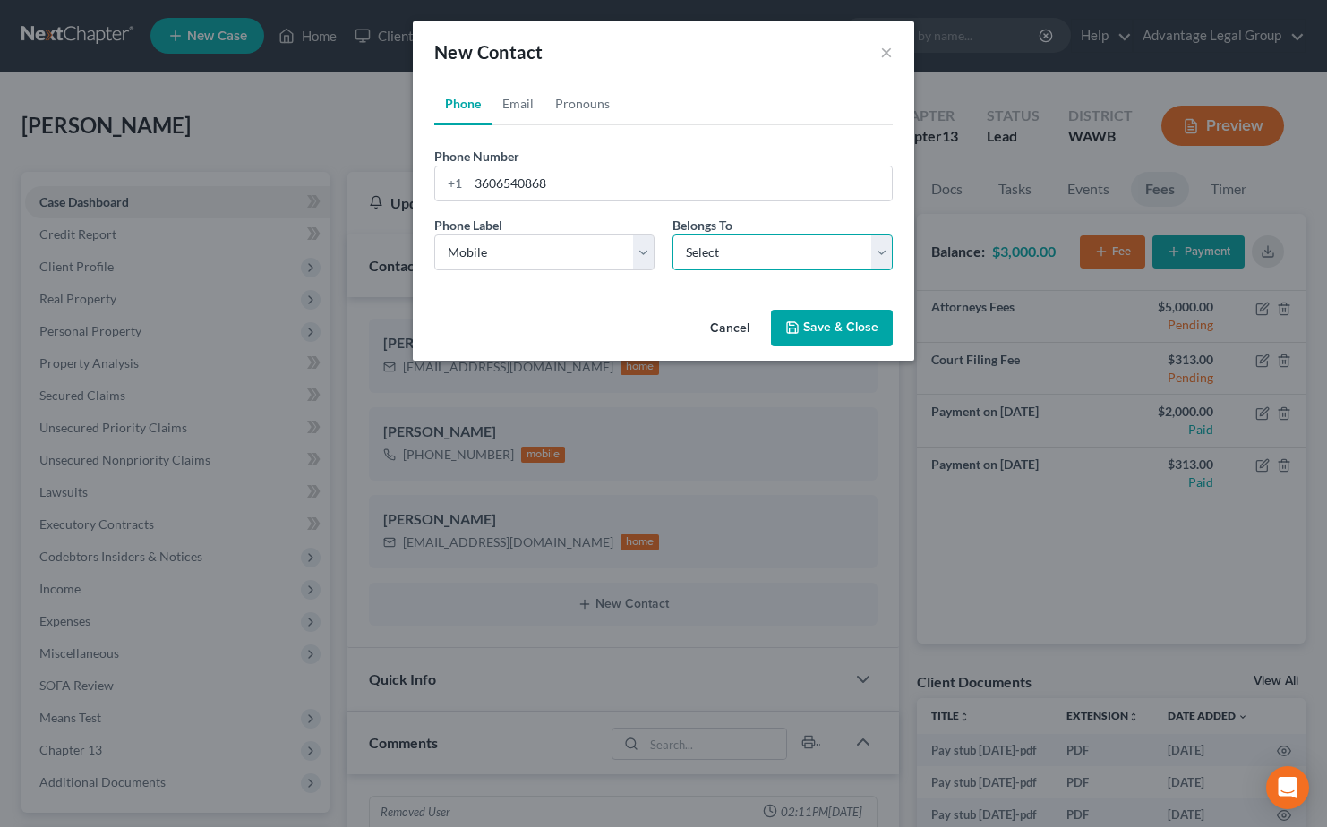
click at [883, 257] on select "Select Client Other" at bounding box center [783, 253] width 220 height 36
select select "0"
click at [673, 235] on select "Select Client Other" at bounding box center [783, 253] width 220 height 36
click at [804, 323] on button "Save & Close" at bounding box center [832, 329] width 122 height 38
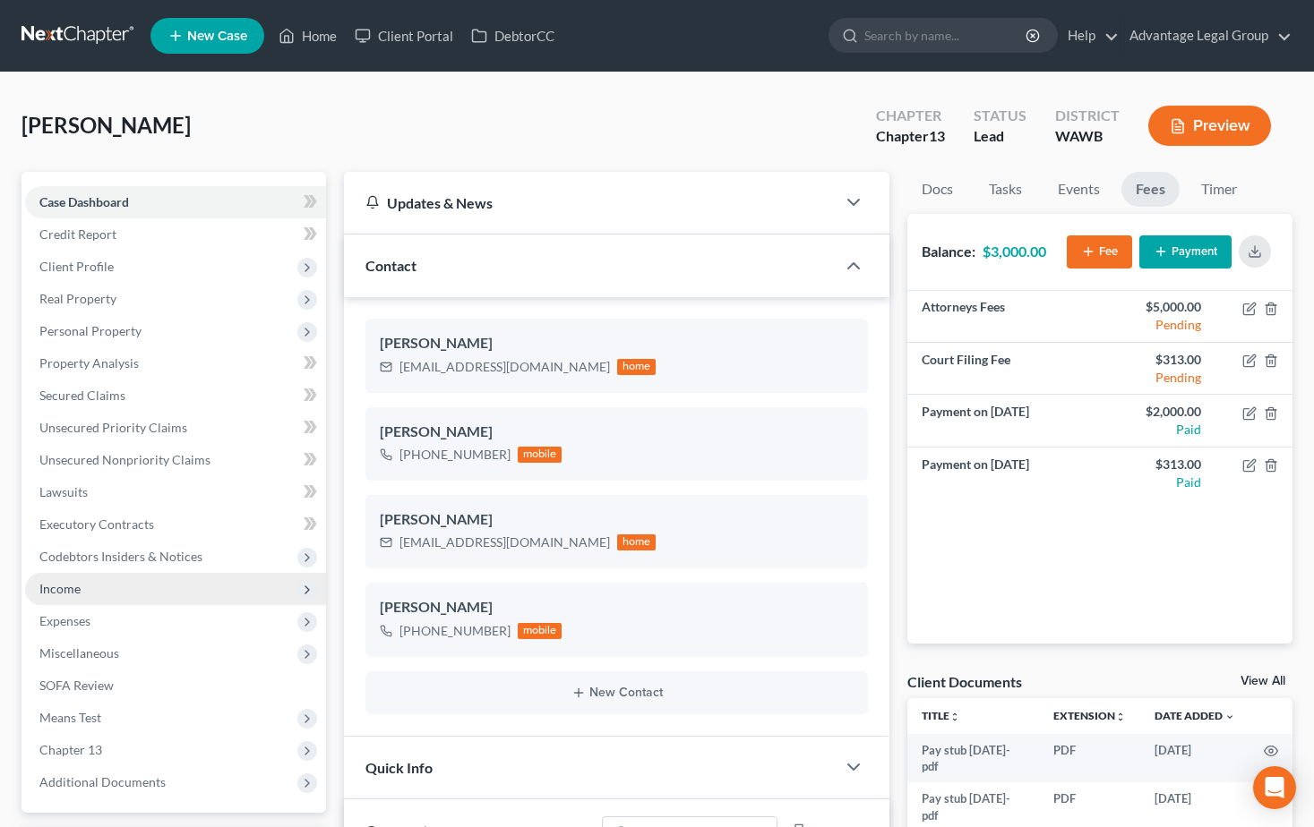
click at [54, 583] on span "Income" at bounding box center [59, 588] width 41 height 15
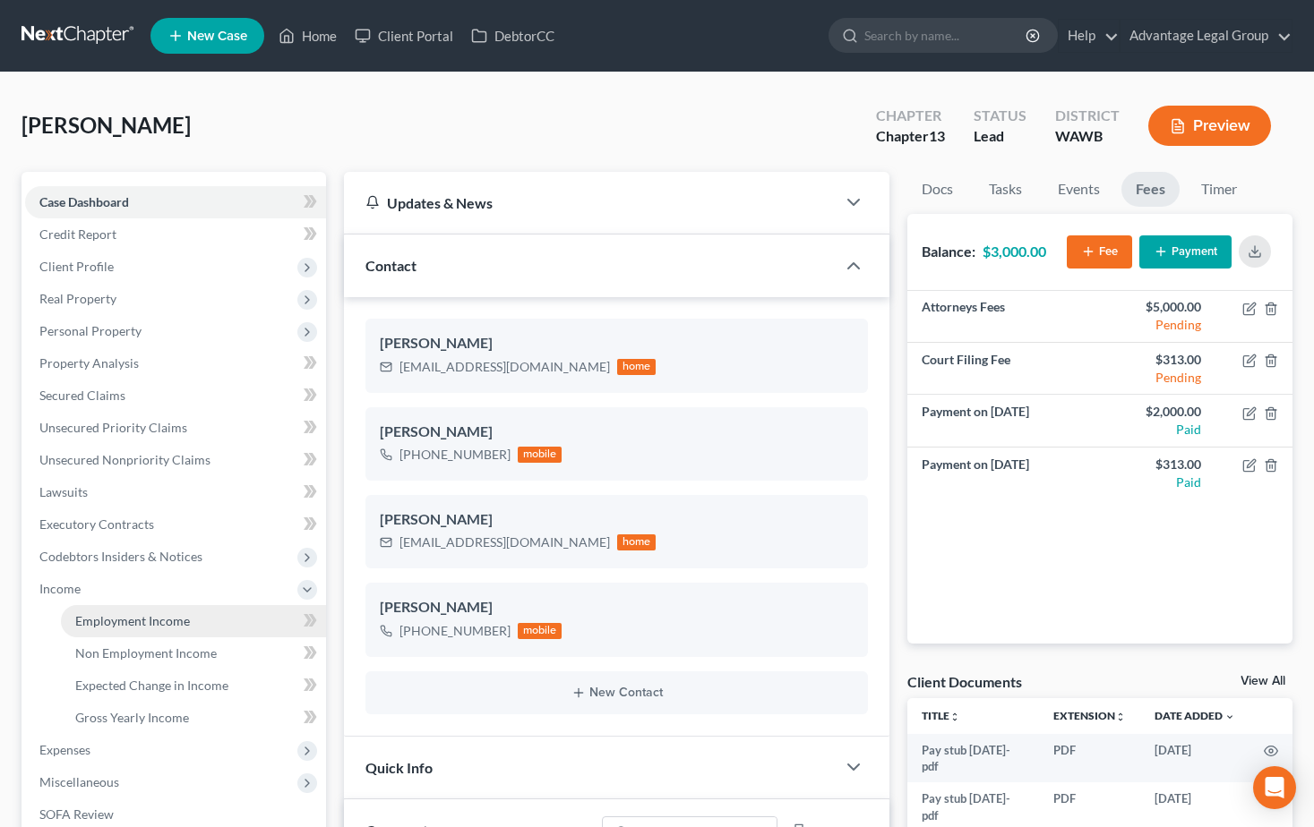
click at [92, 617] on span "Employment Income" at bounding box center [132, 620] width 115 height 15
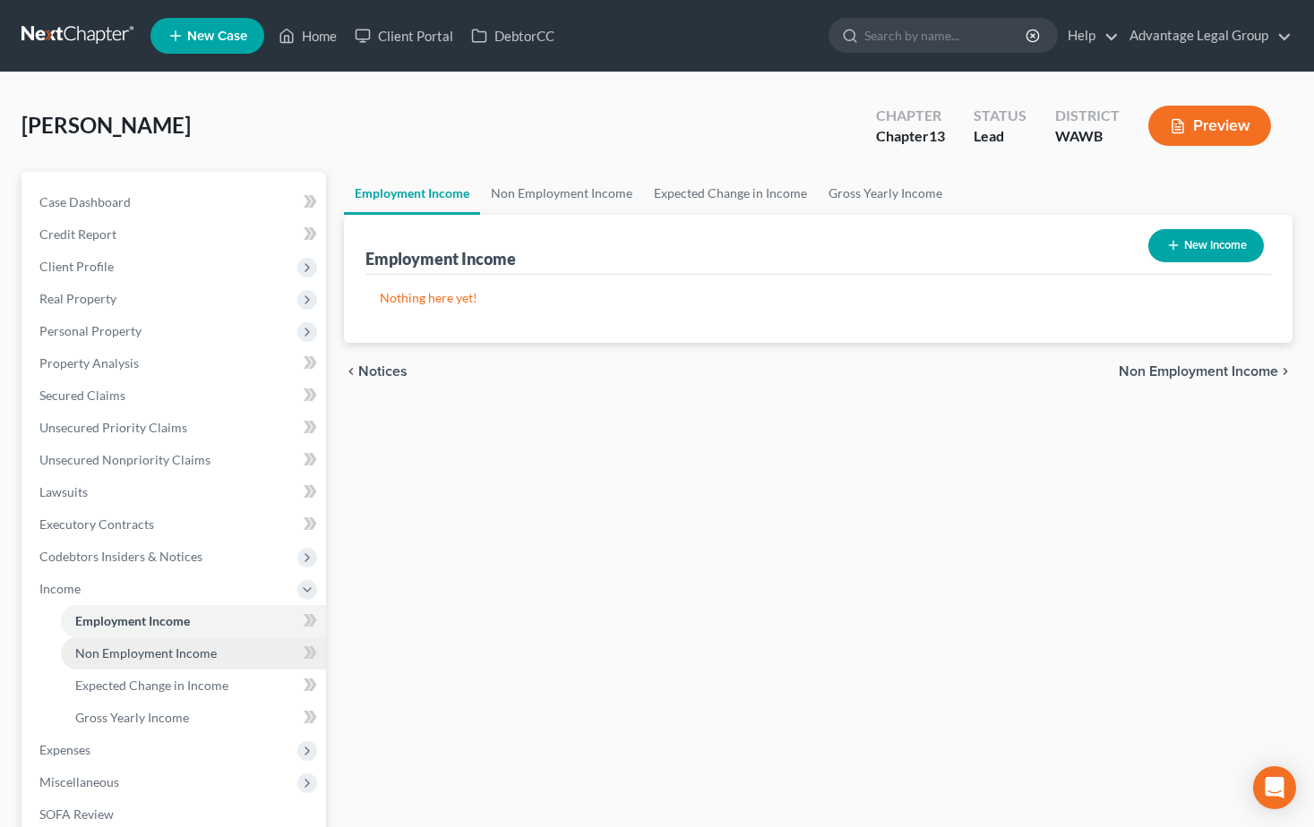
click at [107, 648] on span "Non Employment Income" at bounding box center [145, 653] width 141 height 15
click at [97, 613] on span "Employment Income" at bounding box center [132, 620] width 115 height 15
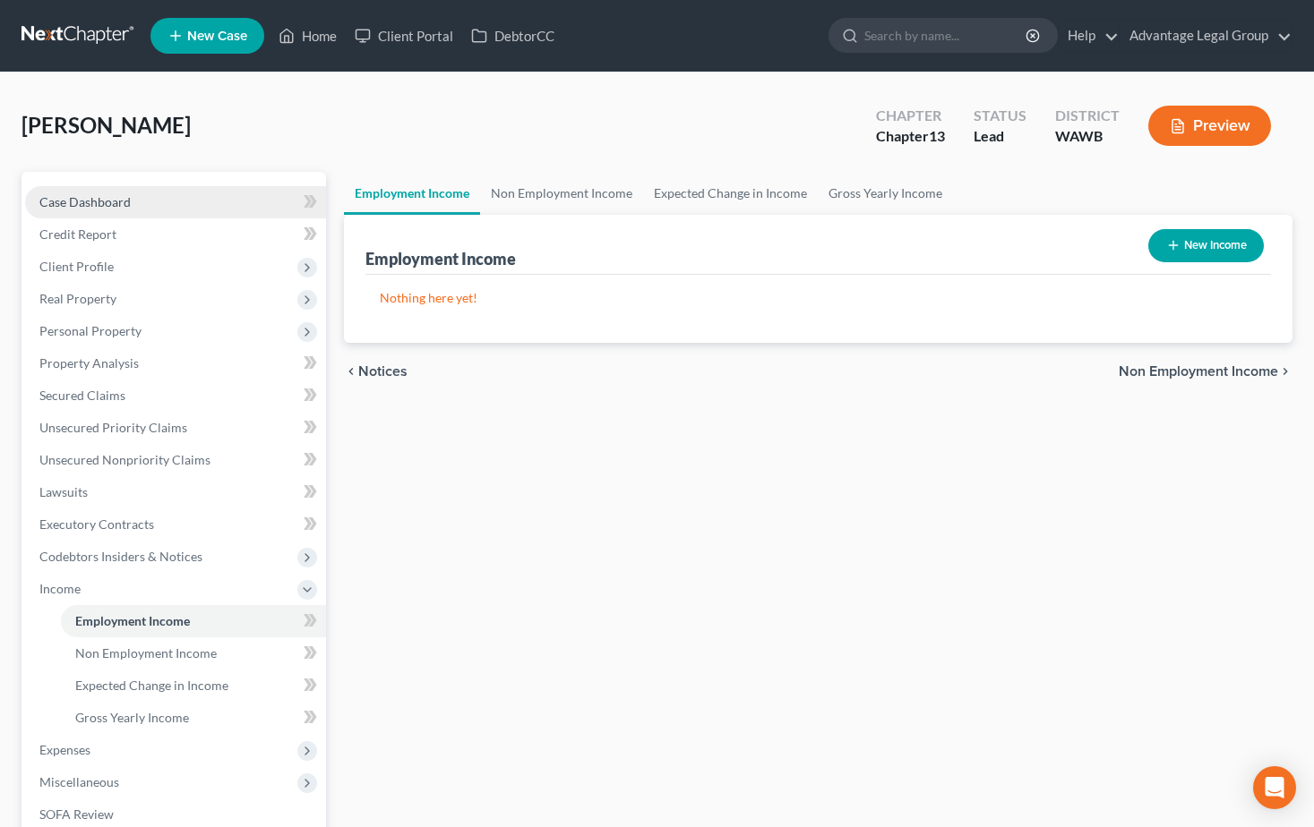
click at [88, 195] on span "Case Dashboard" at bounding box center [84, 201] width 91 height 15
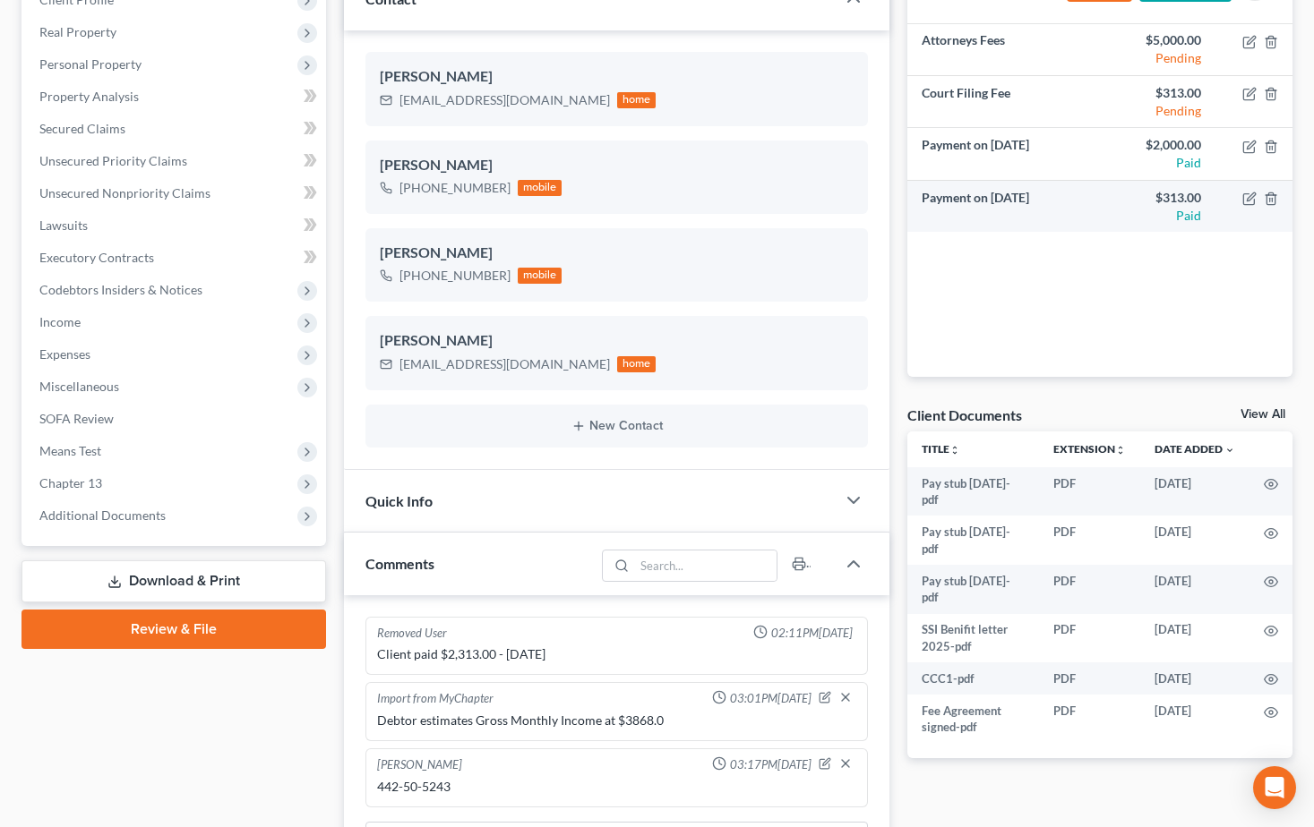
scroll to position [269, 0]
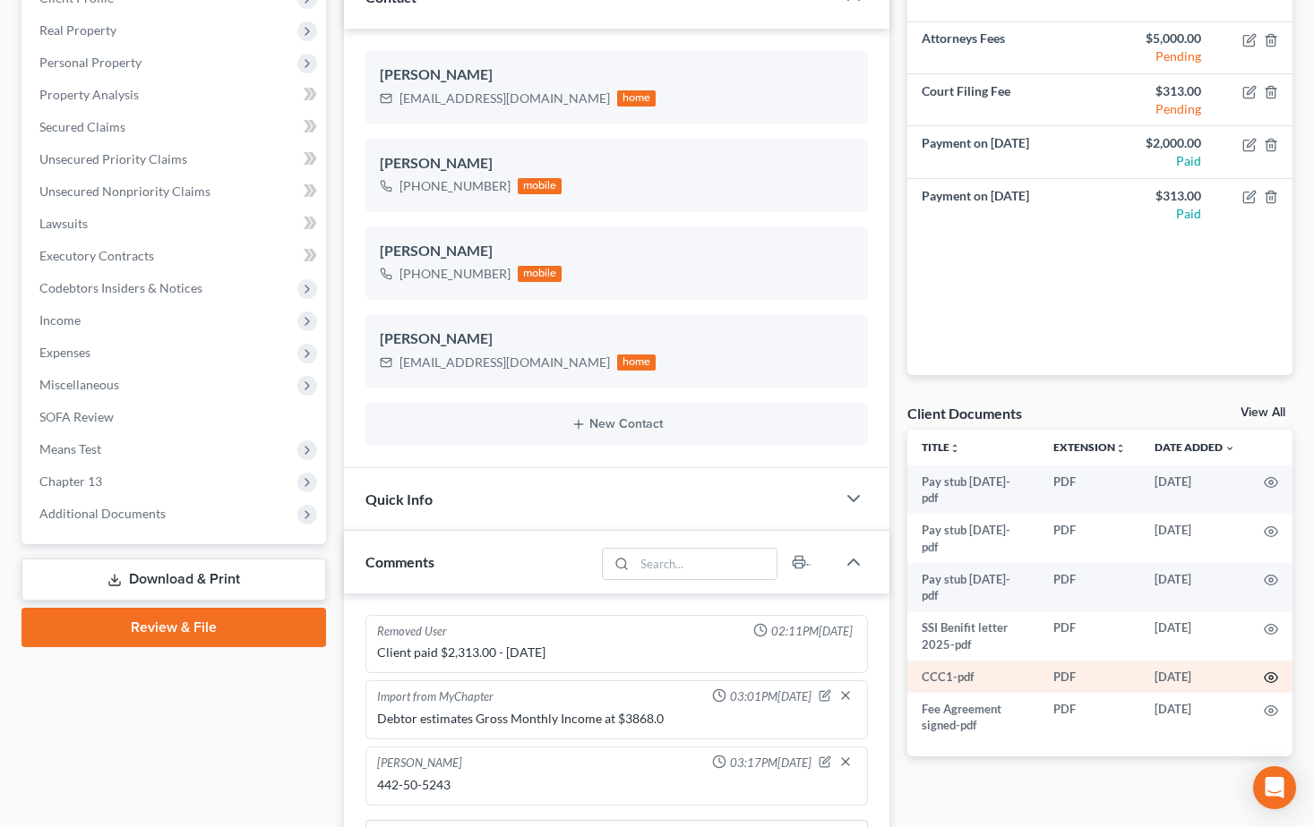
click at [1270, 677] on circle "button" at bounding box center [1271, 678] width 4 height 4
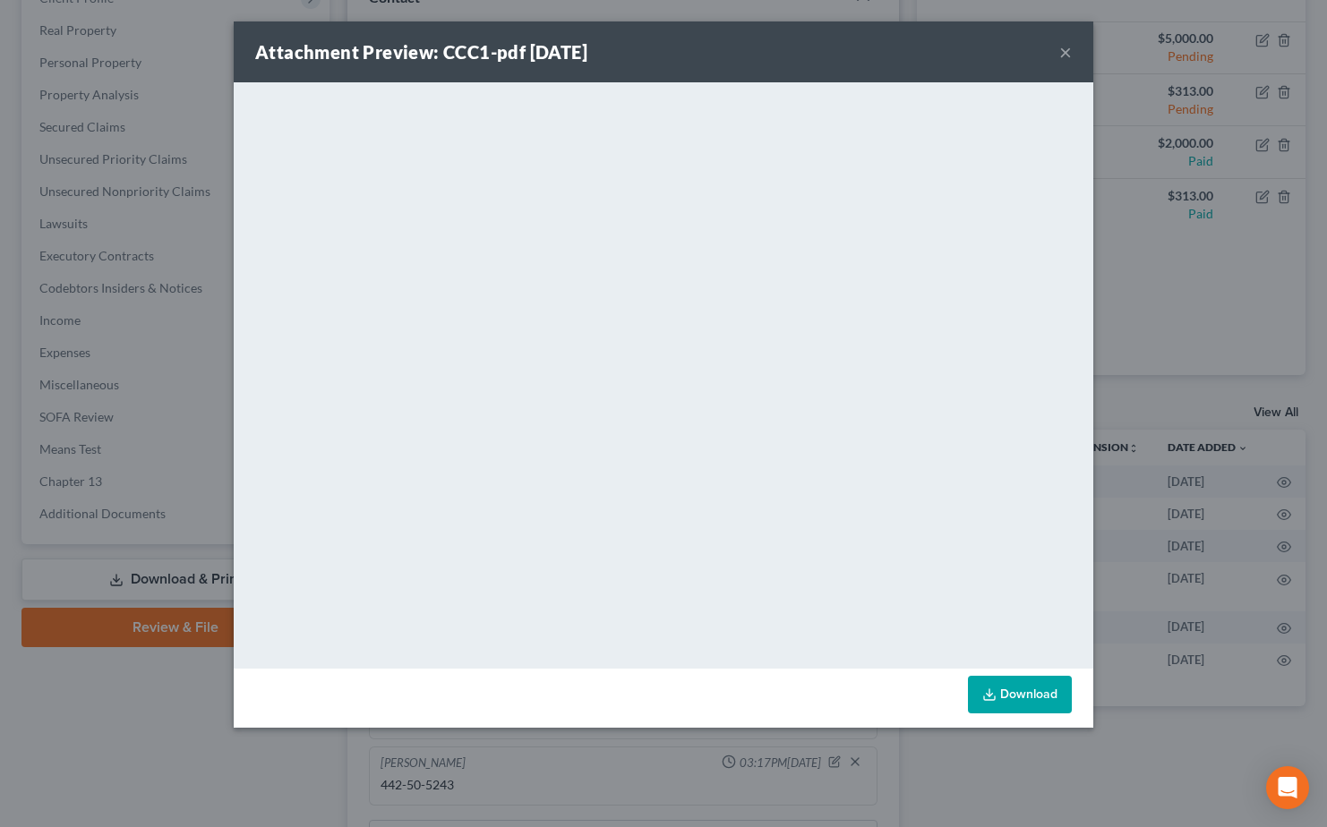
click at [1062, 57] on button "×" at bounding box center [1065, 51] width 13 height 21
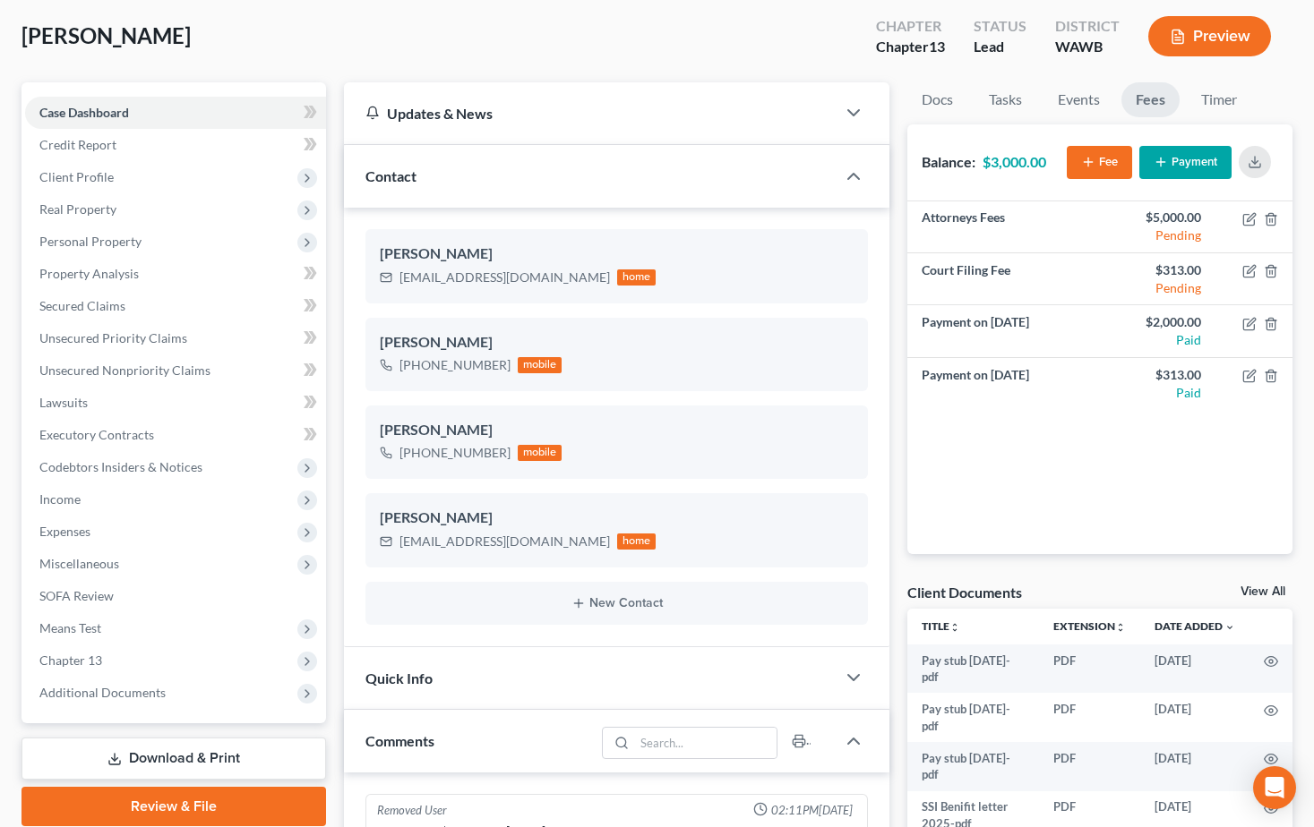
scroll to position [0, 0]
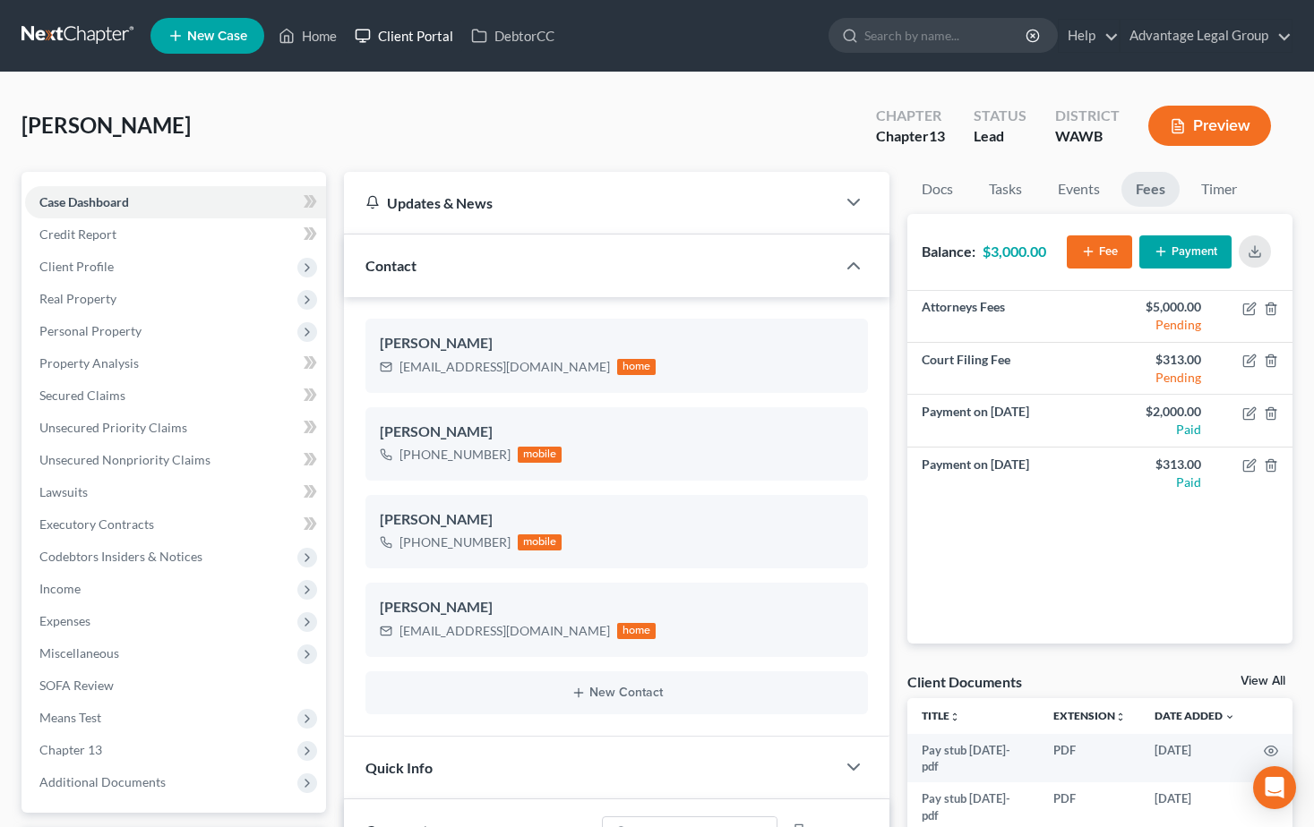
click at [413, 32] on link "Client Portal" at bounding box center [404, 36] width 116 height 32
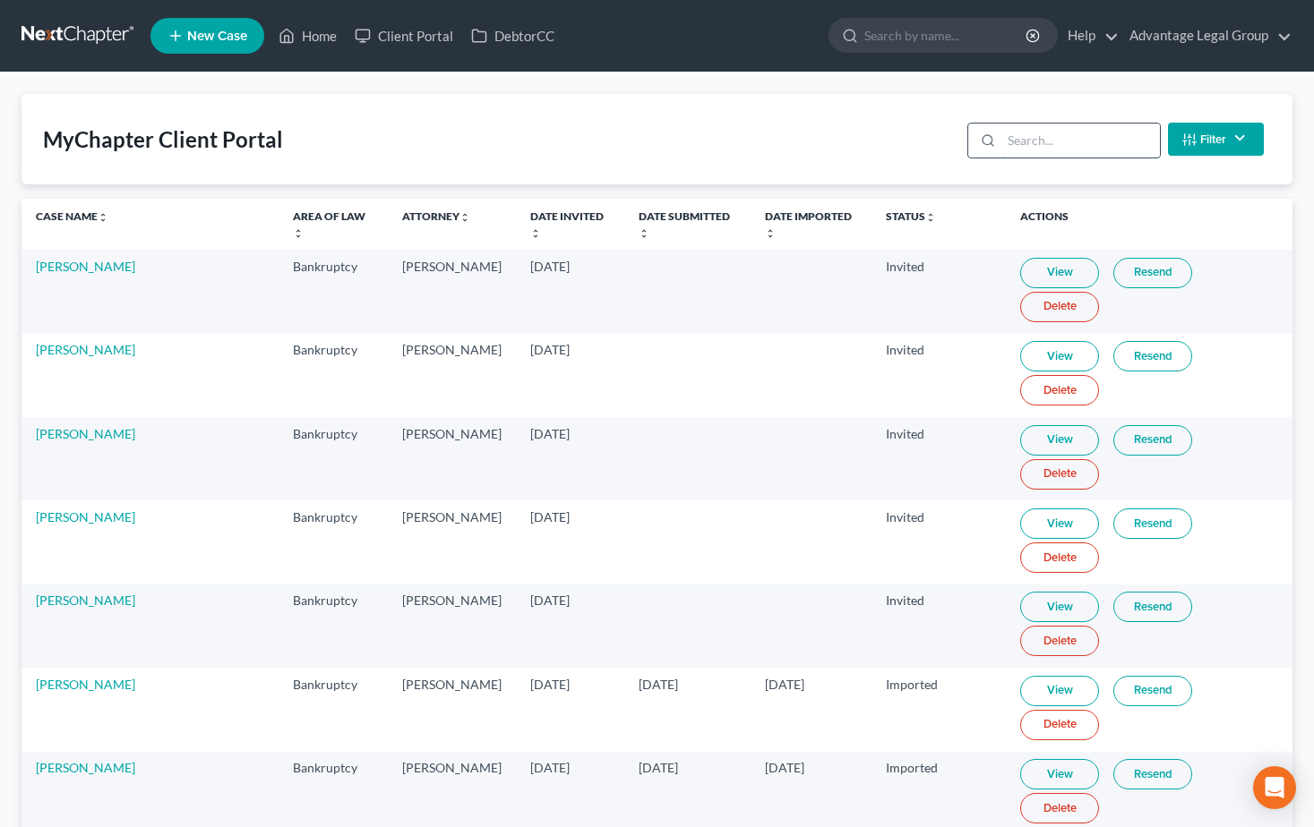
click at [1044, 143] on input "search" at bounding box center [1080, 141] width 159 height 34
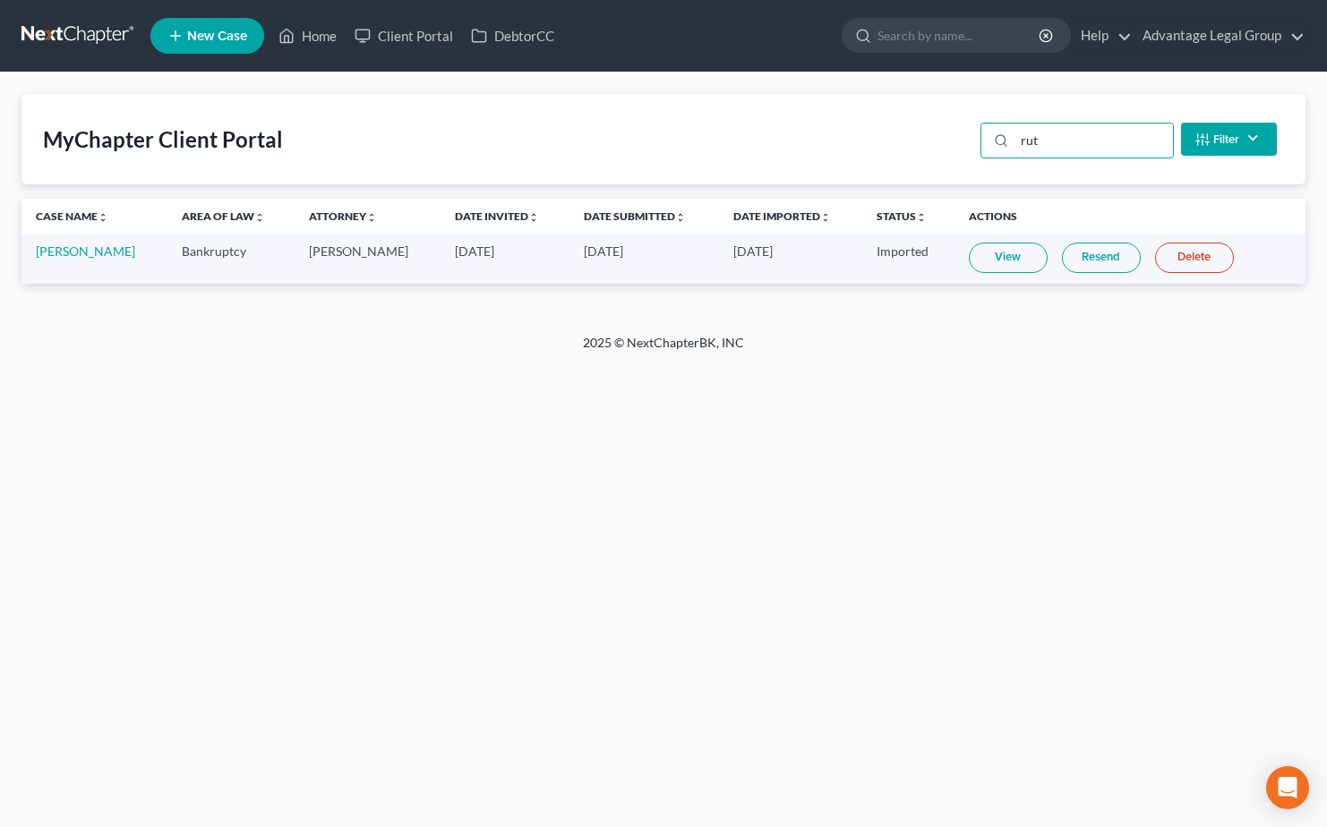
type input "rut"
click at [1094, 263] on link "Resend" at bounding box center [1101, 258] width 79 height 30
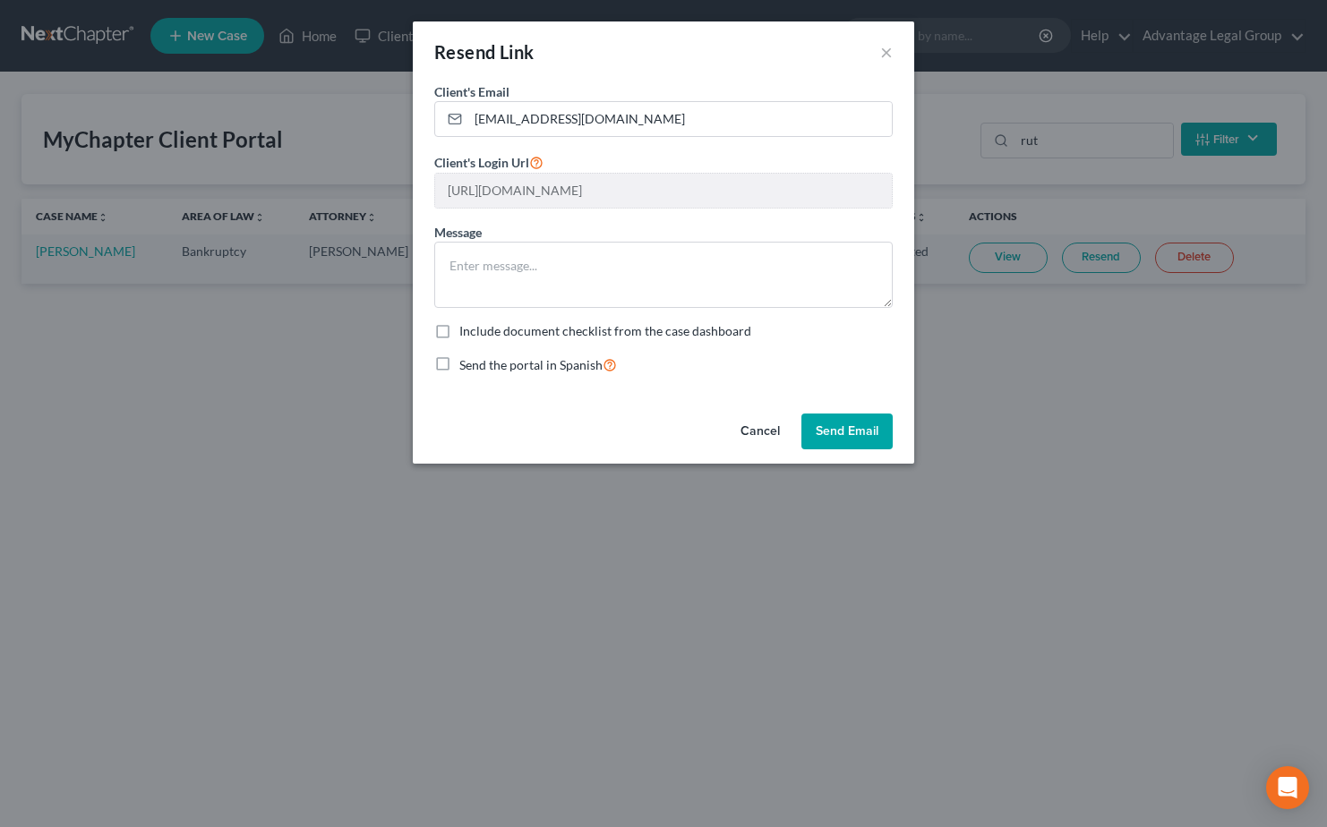
click at [856, 424] on button "Send Email" at bounding box center [847, 432] width 91 height 36
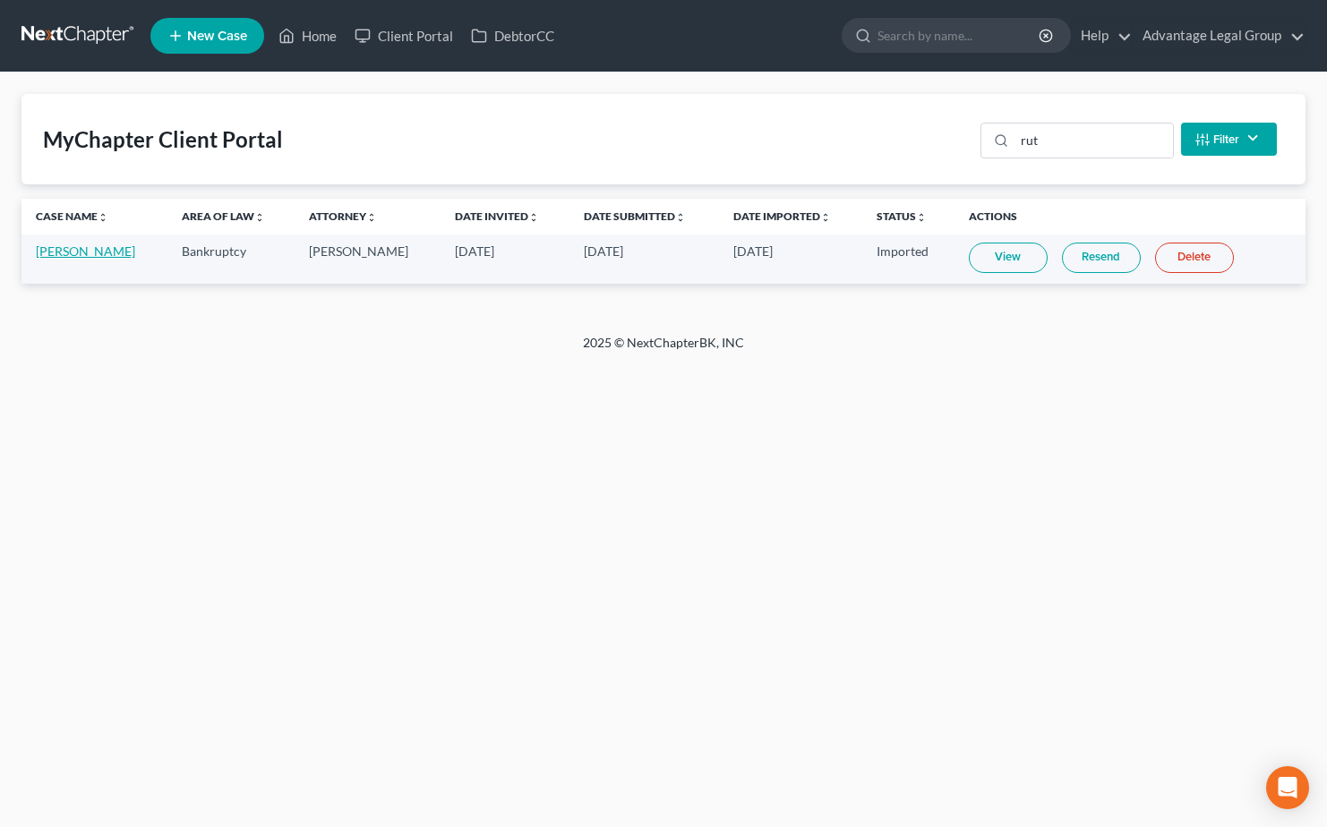
drag, startPoint x: 94, startPoint y: 253, endPoint x: 95, endPoint y: 263, distance: 9.9
click at [94, 253] on link "[PERSON_NAME]" at bounding box center [85, 251] width 99 height 15
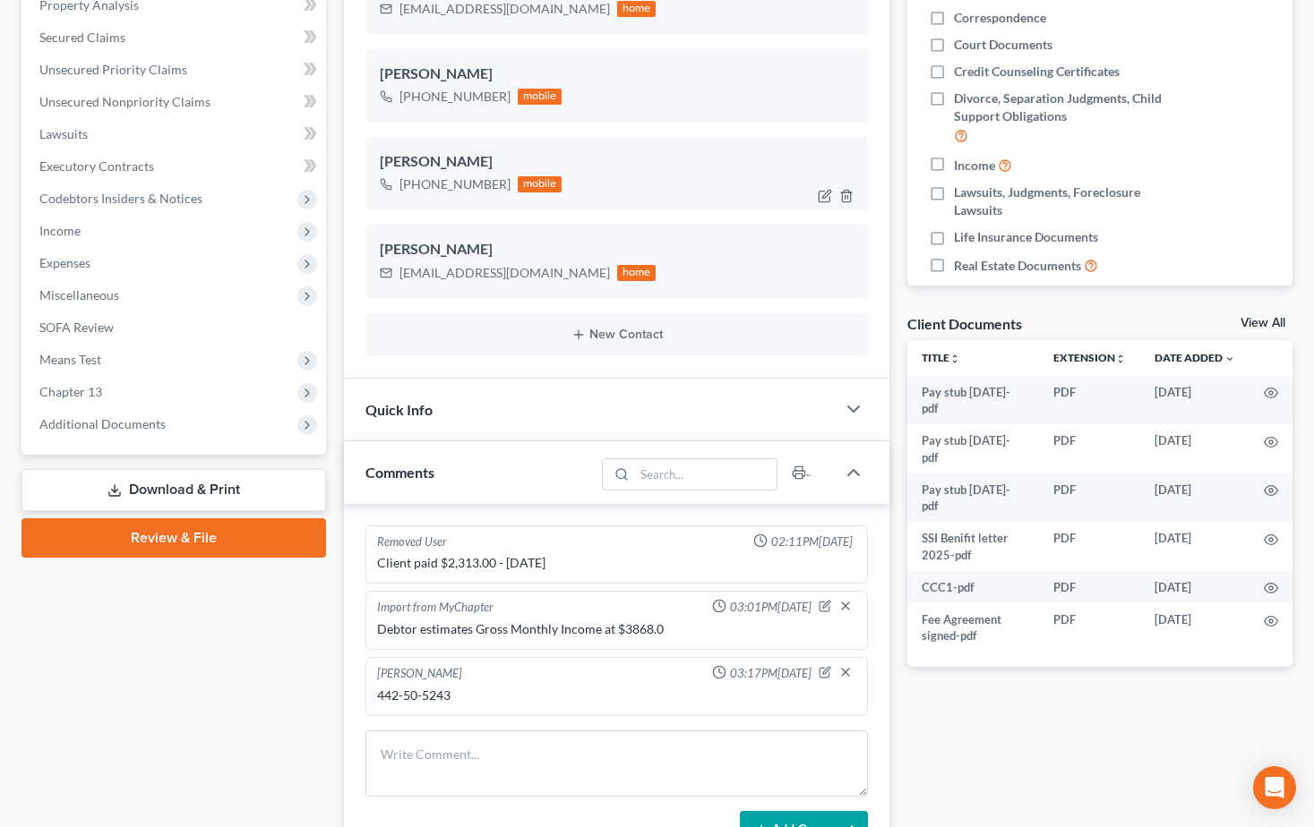
scroll to position [537, 0]
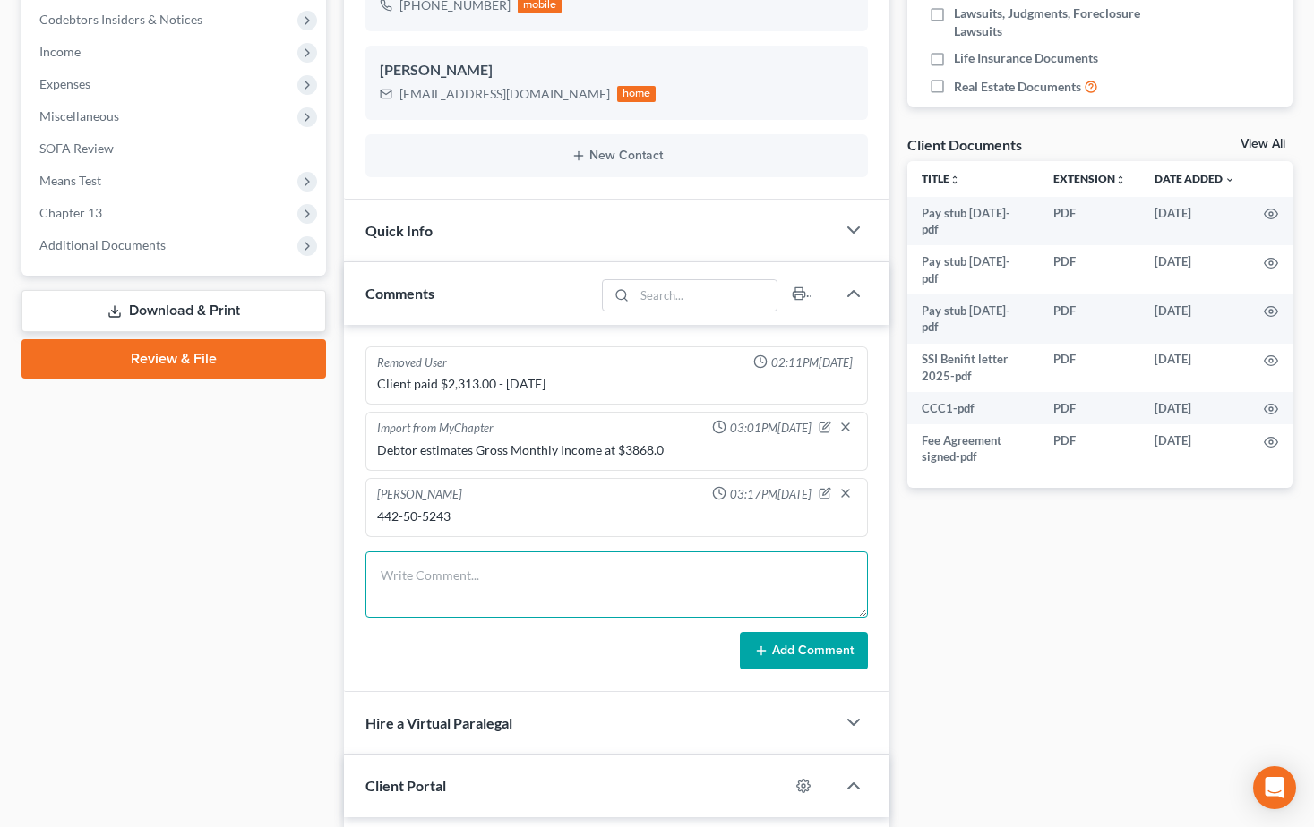
click at [482, 562] on textarea at bounding box center [616, 585] width 503 height 66
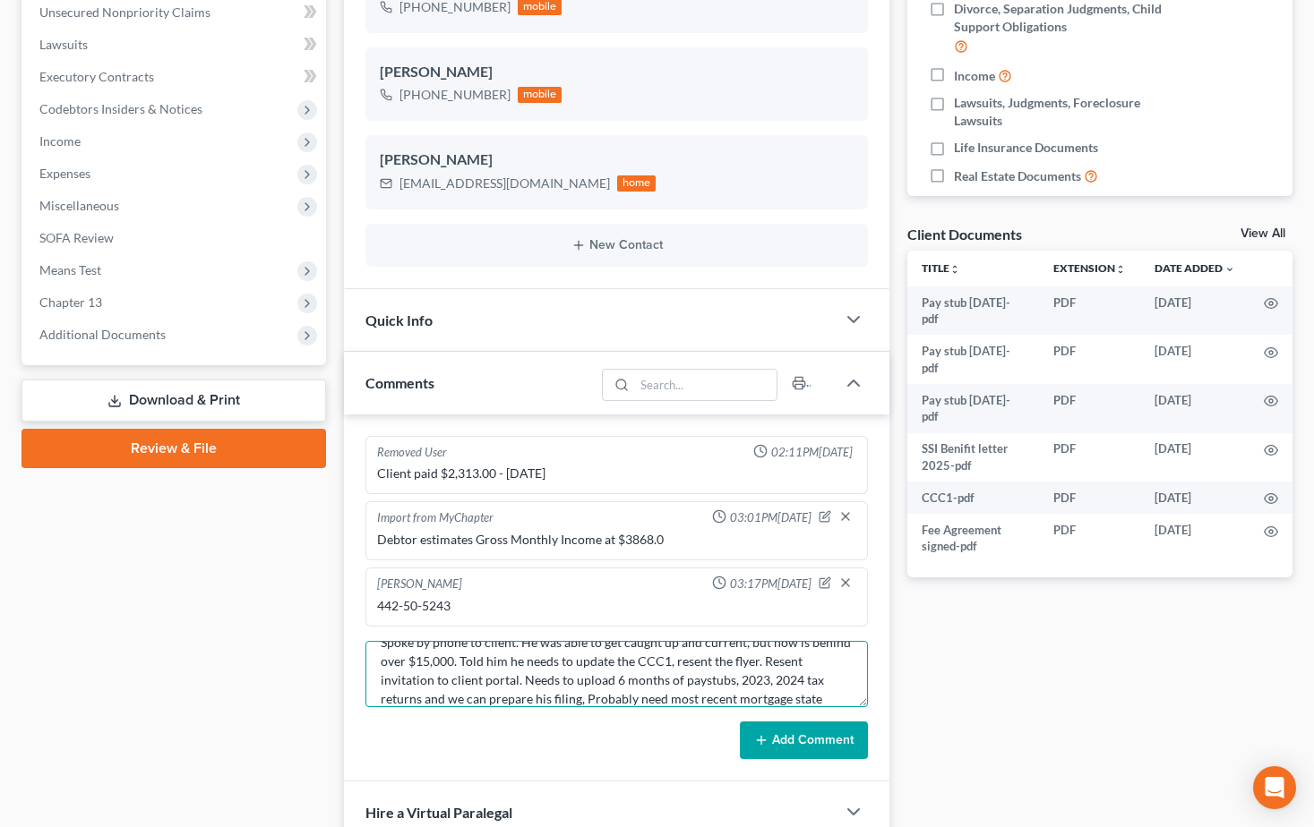
scroll to position [41, 0]
type textarea "Spoke by phone to client. He was able to get caught up and current, but now is …"
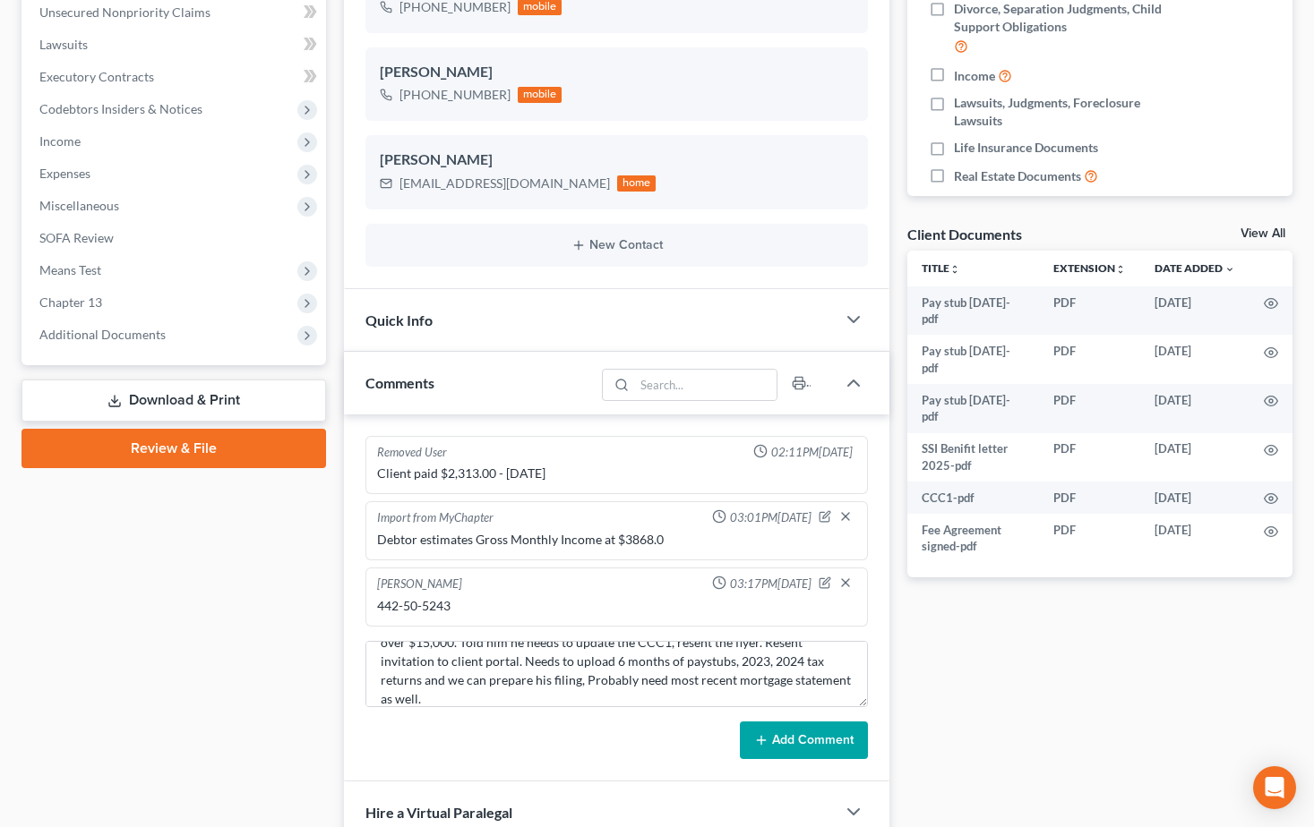
click at [776, 739] on button "Add Comment" at bounding box center [804, 741] width 128 height 38
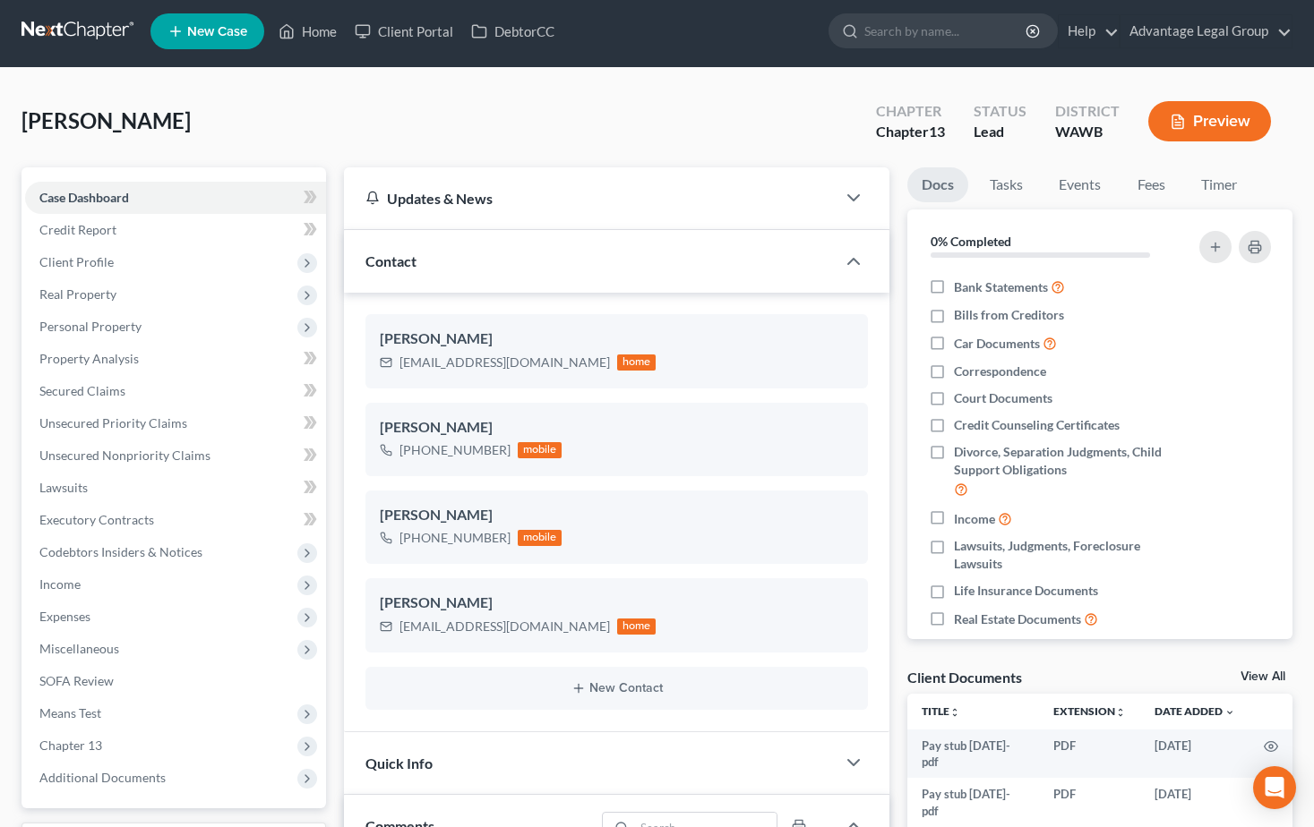
scroll to position [0, 0]
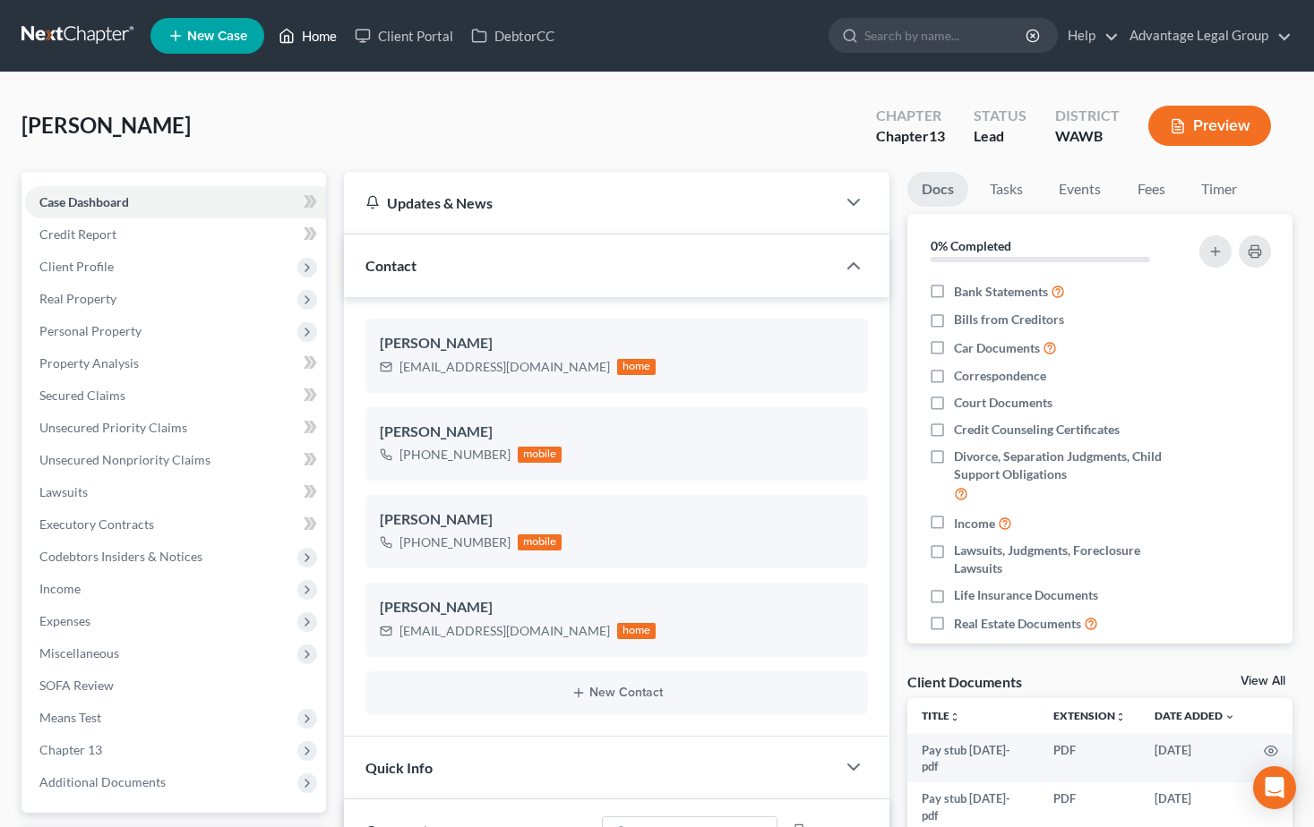
drag, startPoint x: 326, startPoint y: 35, endPoint x: 349, endPoint y: 63, distance: 36.2
click at [326, 35] on link "Home" at bounding box center [308, 36] width 76 height 32
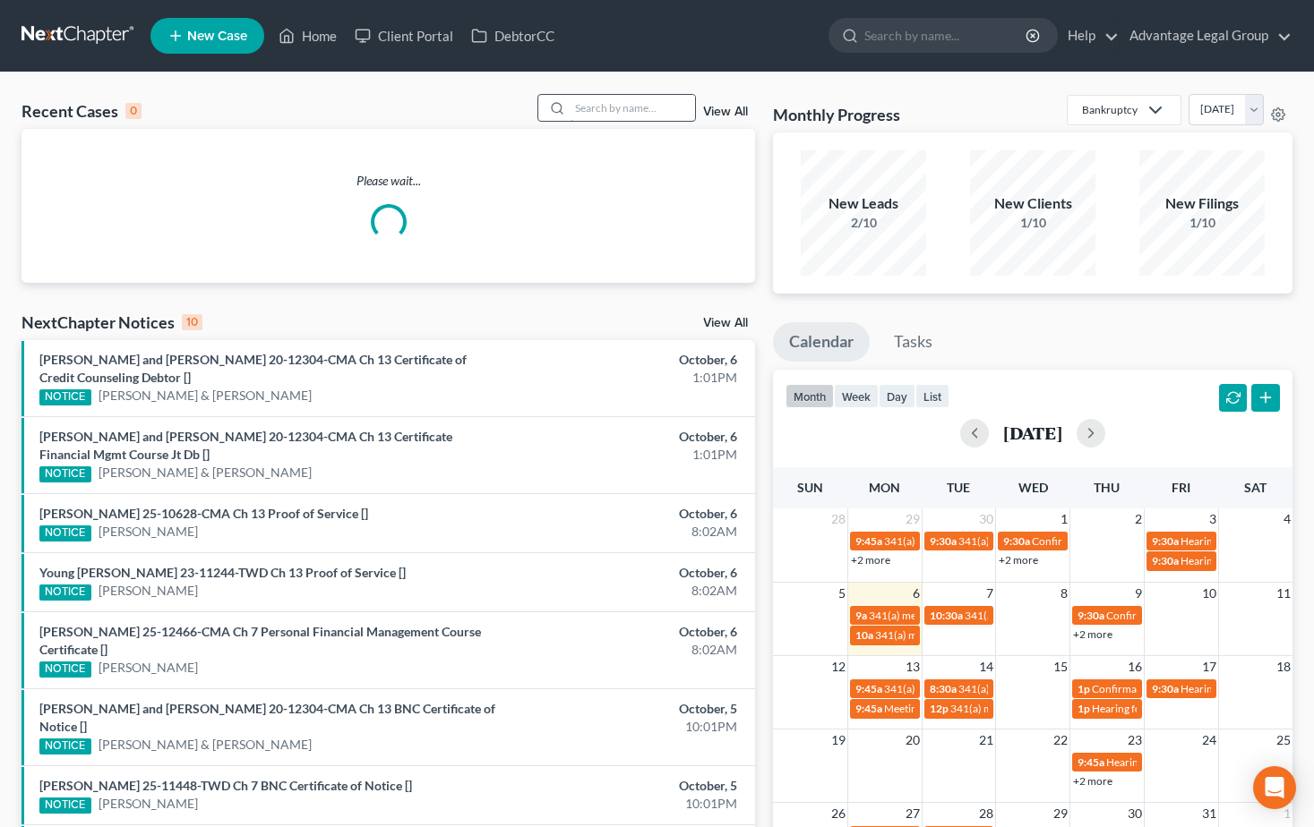
click at [629, 112] on input "search" at bounding box center [632, 108] width 125 height 26
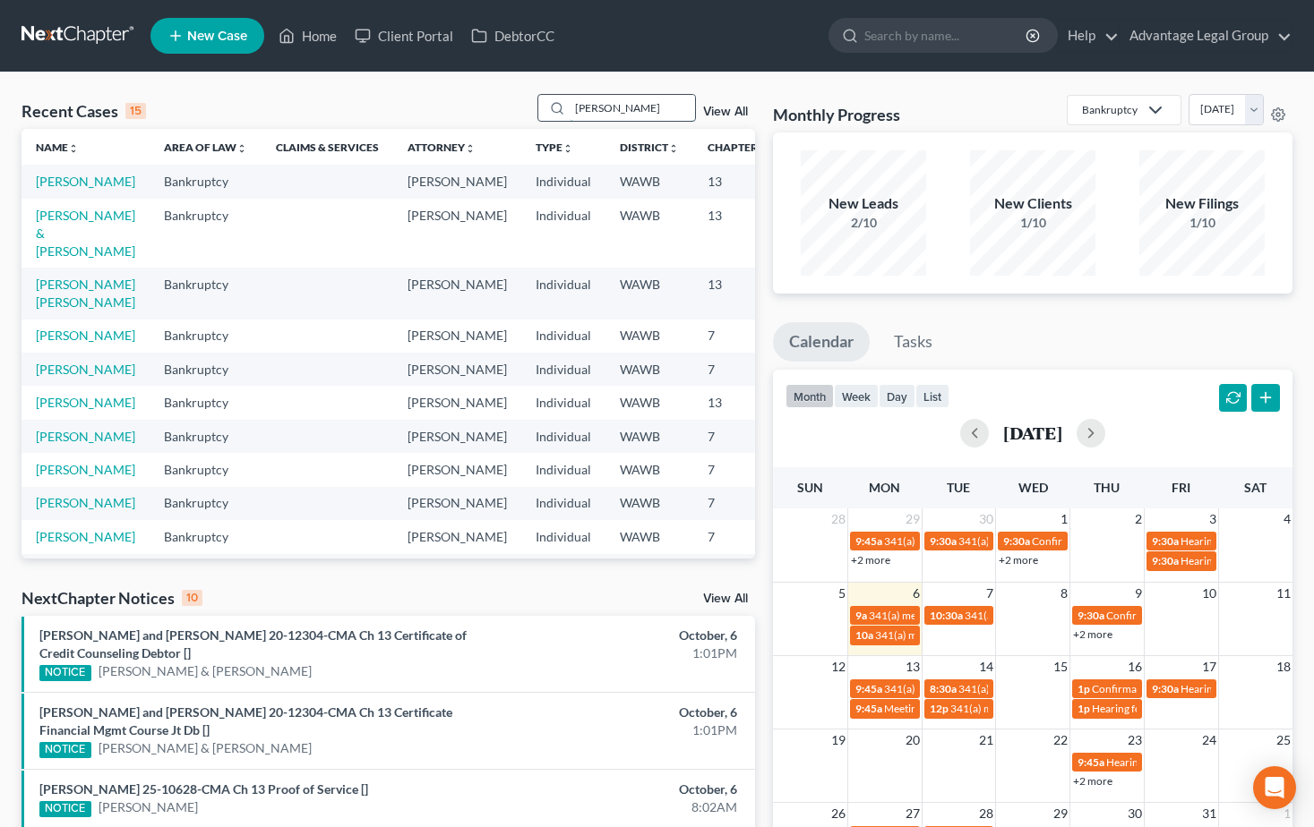
type input "[PERSON_NAME]"
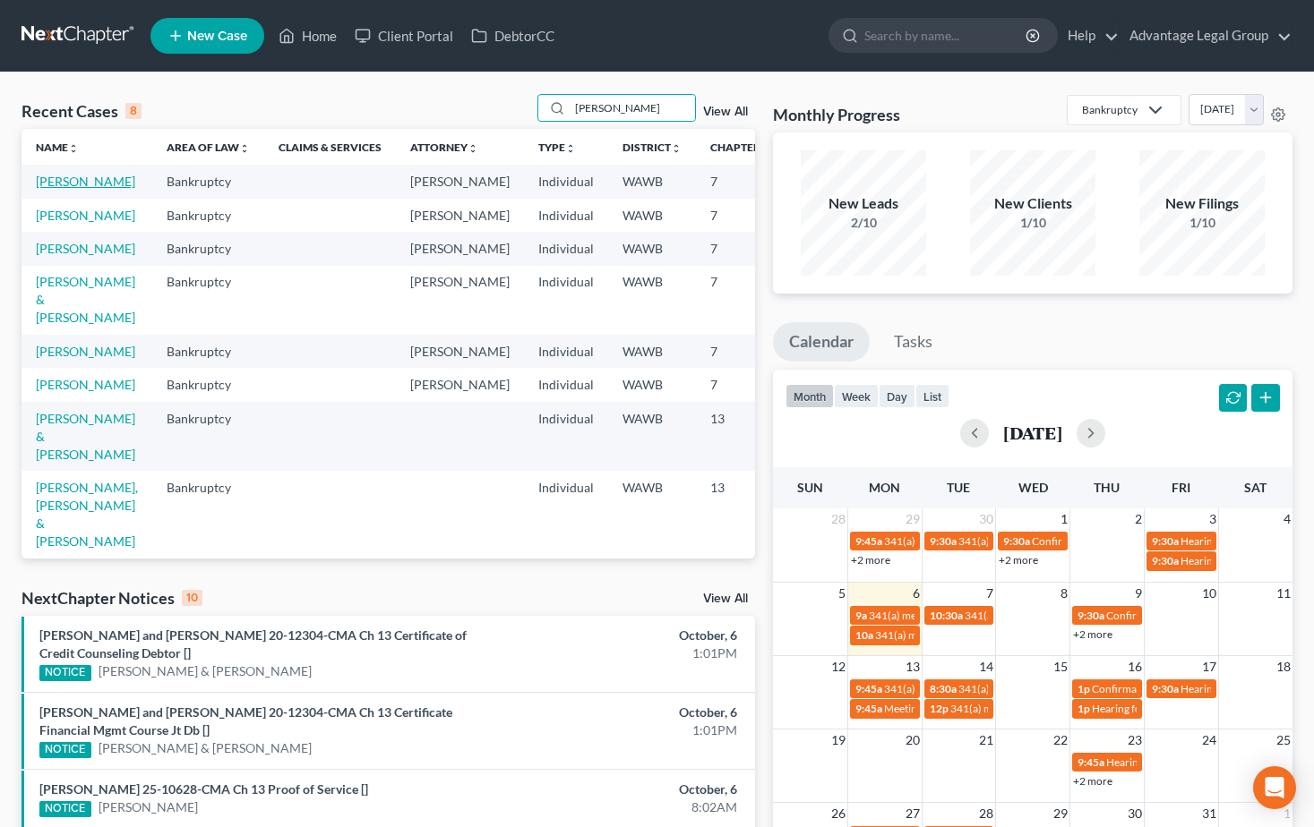
click at [77, 189] on link "[PERSON_NAME]" at bounding box center [85, 181] width 99 height 15
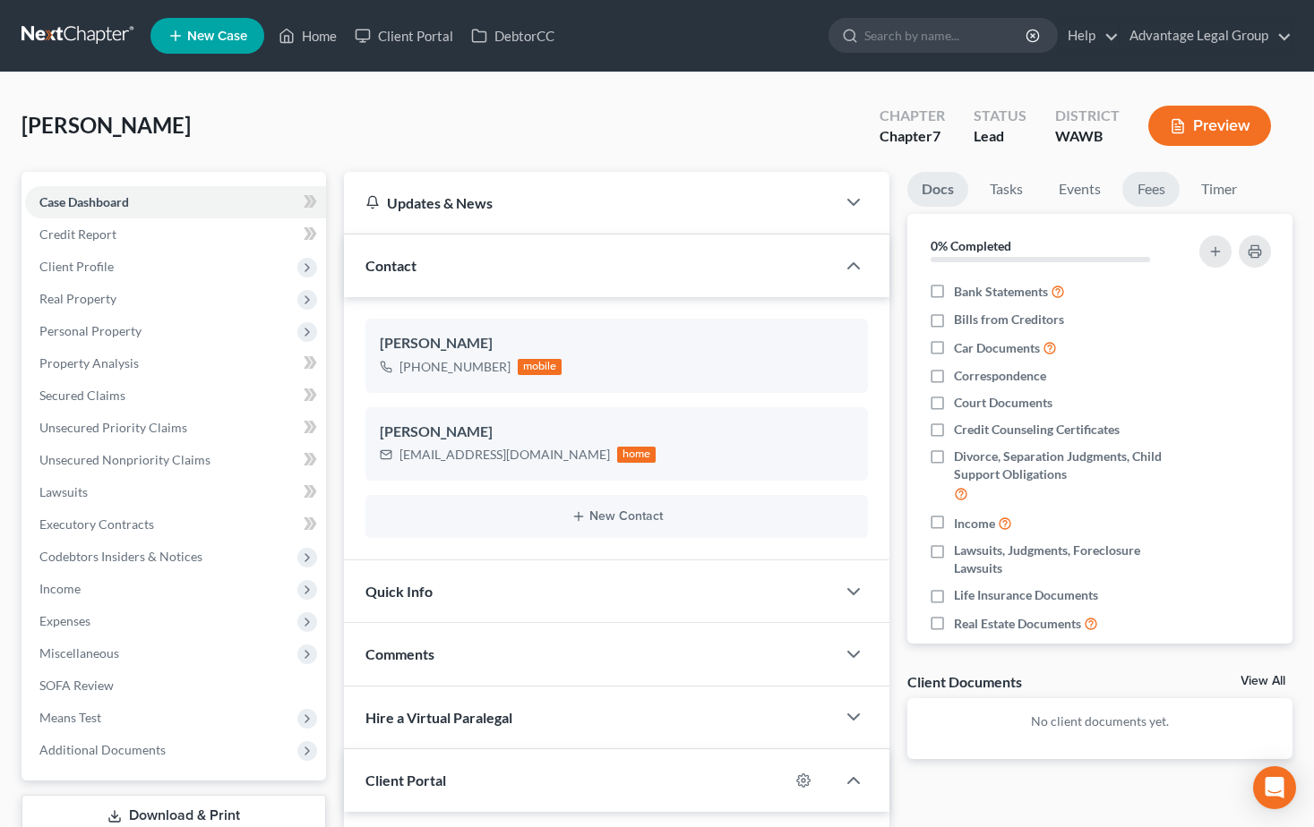
click at [1155, 185] on link "Fees" at bounding box center [1150, 189] width 57 height 35
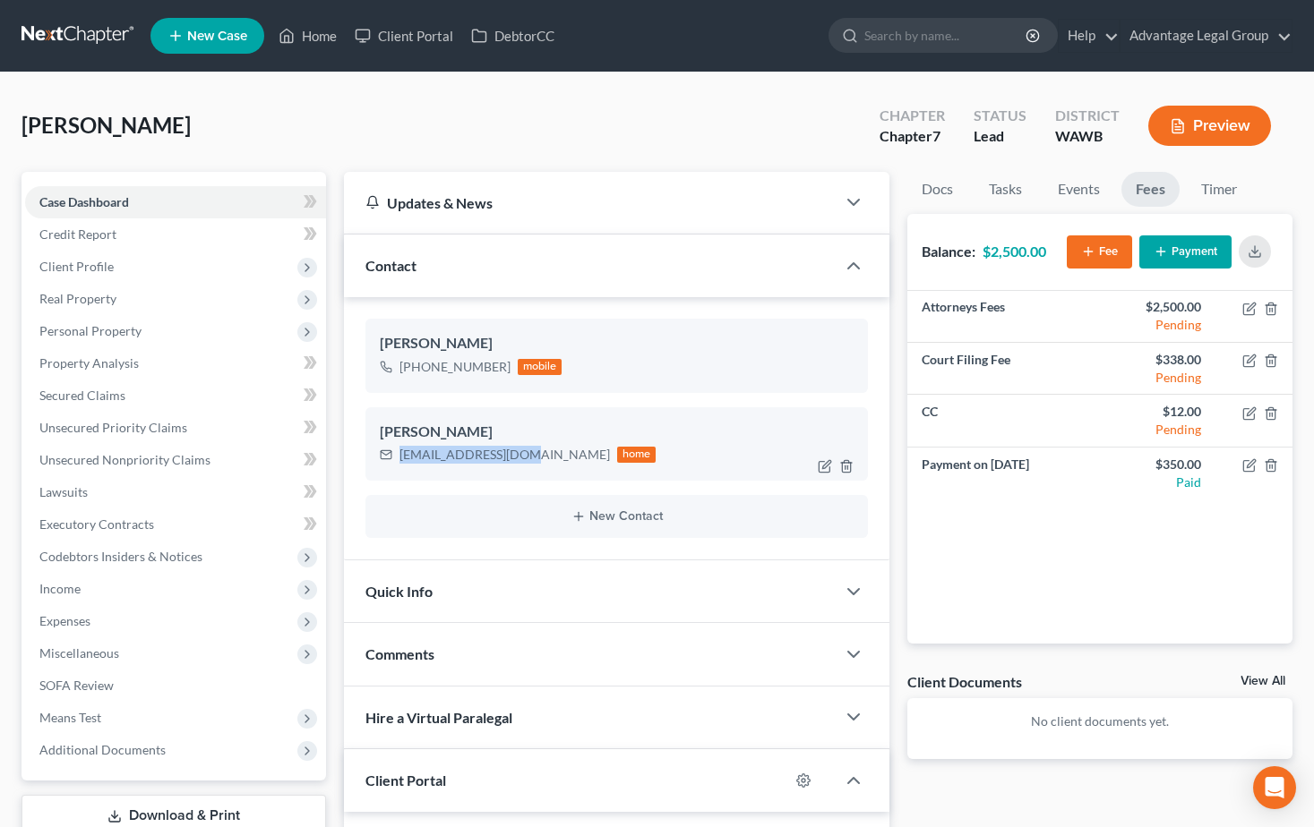
drag, startPoint x: 400, startPoint y: 456, endPoint x: 524, endPoint y: 459, distance: 123.6
click at [524, 459] on div "[EMAIL_ADDRESS][DOMAIN_NAME]" at bounding box center [504, 455] width 210 height 18
copy div "[EMAIL_ADDRESS][DOMAIN_NAME]"
